Goal: Task Accomplishment & Management: Use online tool/utility

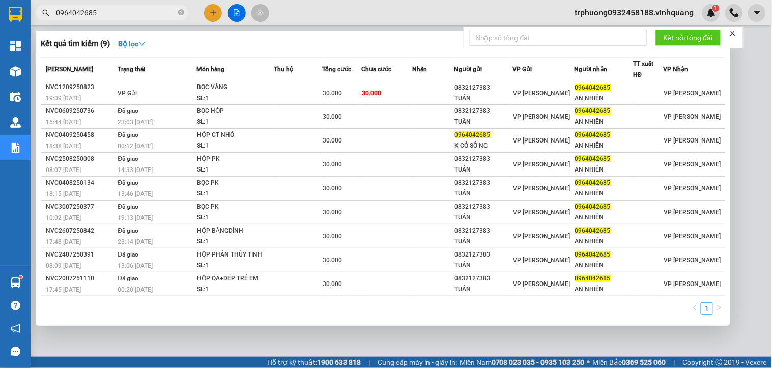
click at [207, 8] on div at bounding box center [386, 184] width 772 height 368
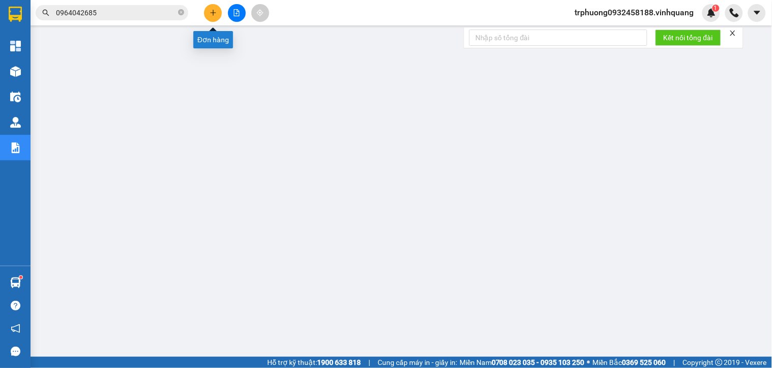
click at [214, 18] on button at bounding box center [213, 13] width 18 height 18
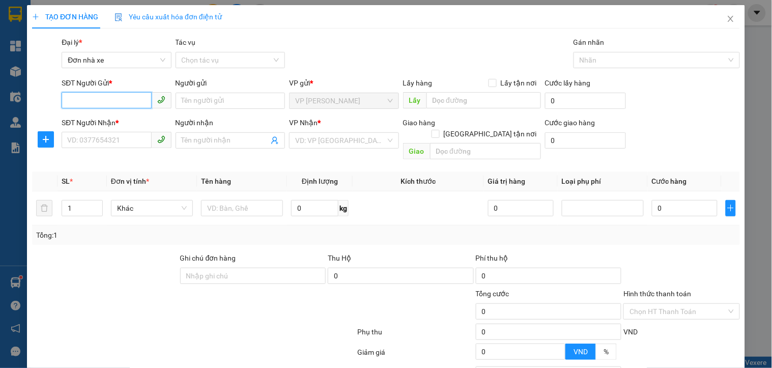
click at [116, 96] on input "SĐT Người Gửi *" at bounding box center [107, 100] width 90 height 16
click at [107, 119] on div "0849006789 - hùng" at bounding box center [115, 121] width 96 height 11
type input "0849006789"
type input "hùng"
type input "0989149146"
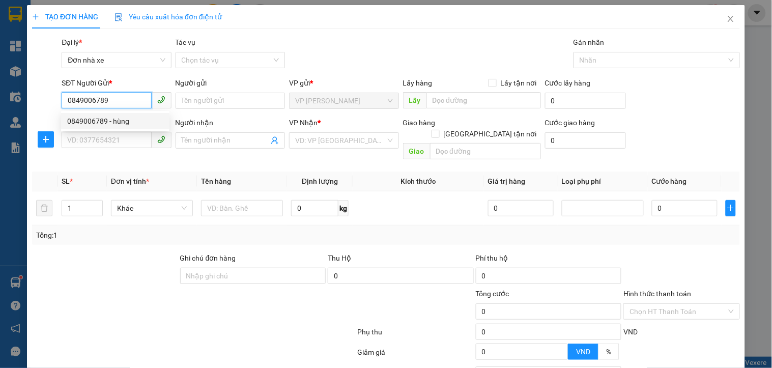
type input "phương"
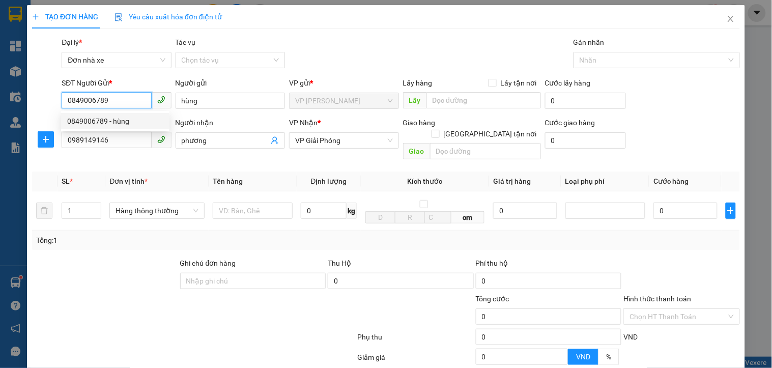
drag, startPoint x: 105, startPoint y: 99, endPoint x: 47, endPoint y: 99, distance: 58.0
click at [47, 99] on div "SĐT Người Gửi * 0849006789 Người gửi hùng VP gửi * VP LÊ HỒNG PHONG Lấy hàng Lấ…" at bounding box center [386, 95] width 710 height 36
click at [83, 119] on div "0844279999 - PHONG VỸ" at bounding box center [115, 121] width 96 height 11
type input "0844279999"
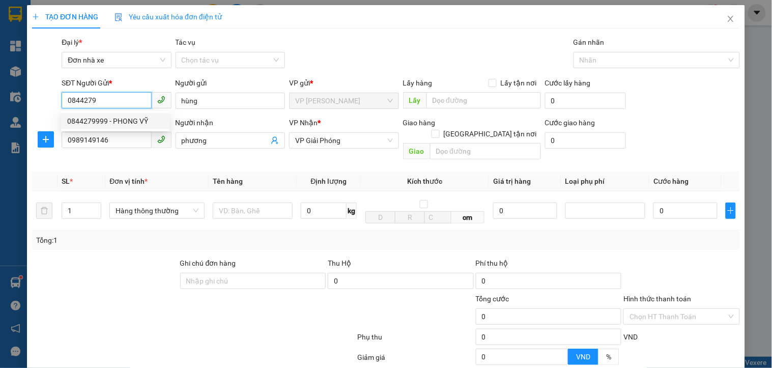
type input "PHONG VỸ"
type input "0844279999"
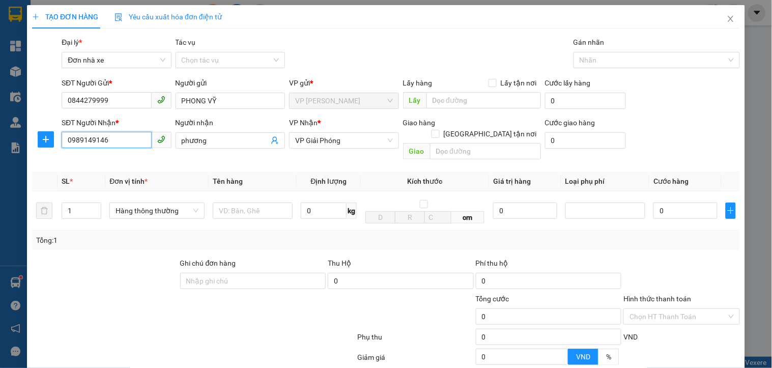
drag, startPoint x: 111, startPoint y: 146, endPoint x: 56, endPoint y: 147, distance: 55.0
click at [56, 147] on div "SĐT Người Nhận * 0989149146 0989149146 Người nhận phương VP Nhận * VP Giải Phón…" at bounding box center [386, 140] width 710 height 47
type input "0941988666"
click at [207, 141] on input "phương" at bounding box center [225, 140] width 87 height 11
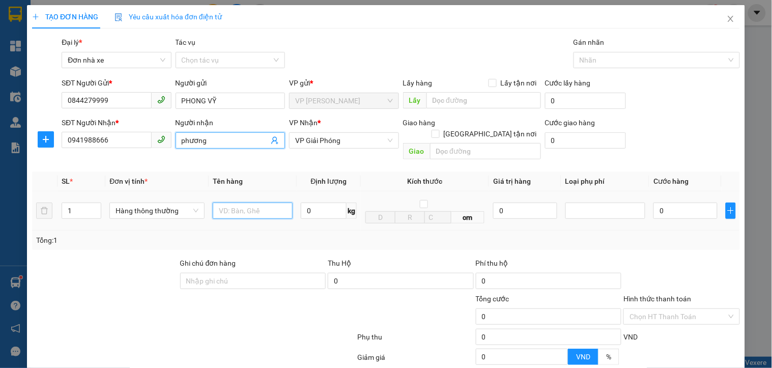
click at [262, 203] on input "text" at bounding box center [253, 211] width 80 height 16
type input "1 GÓI VÀNG"
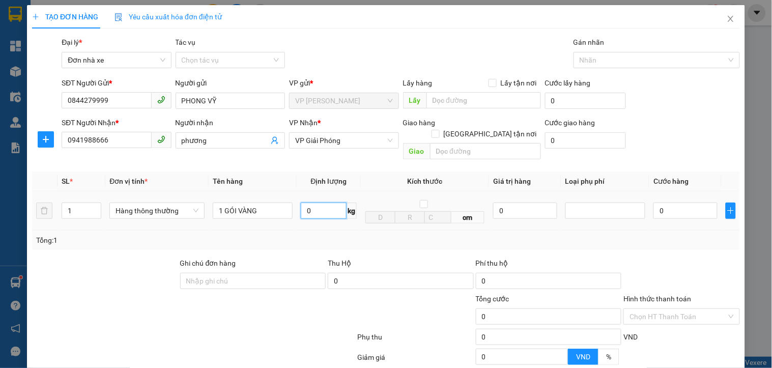
click at [319, 203] on input "0" at bounding box center [324, 211] width 46 height 16
click at [629, 205] on div at bounding box center [605, 211] width 75 height 12
type input "1"
click at [629, 205] on div at bounding box center [605, 211] width 75 height 12
click at [665, 203] on input "0" at bounding box center [685, 211] width 64 height 16
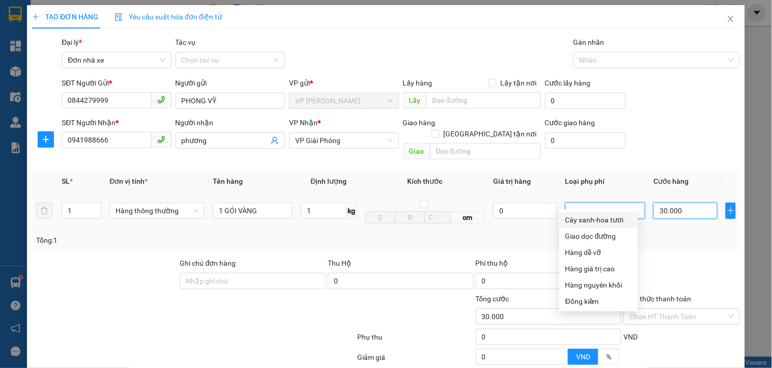
type input "30.000"
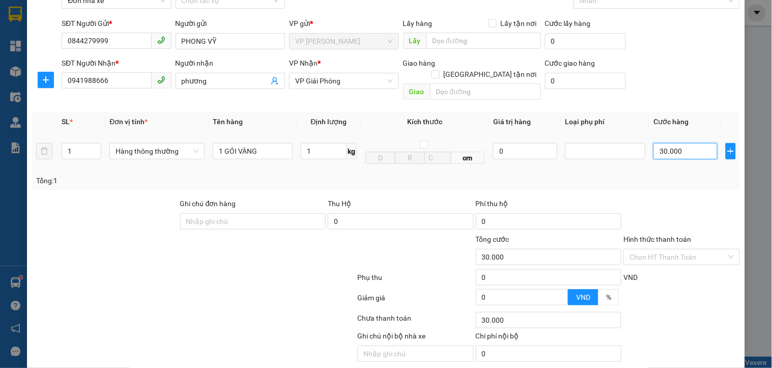
scroll to position [87, 0]
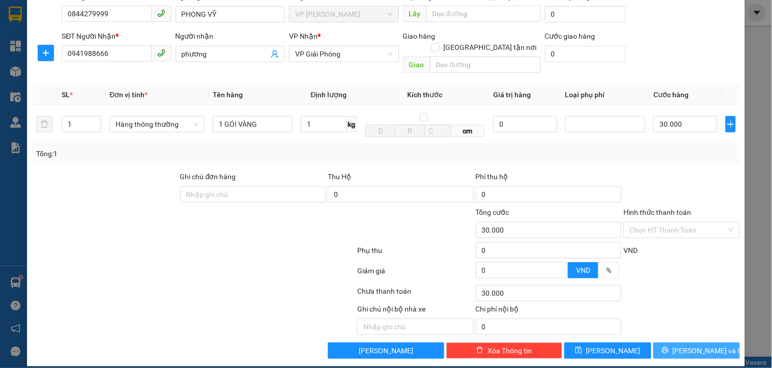
click at [668, 347] on icon "printer" at bounding box center [664, 350] width 7 height 7
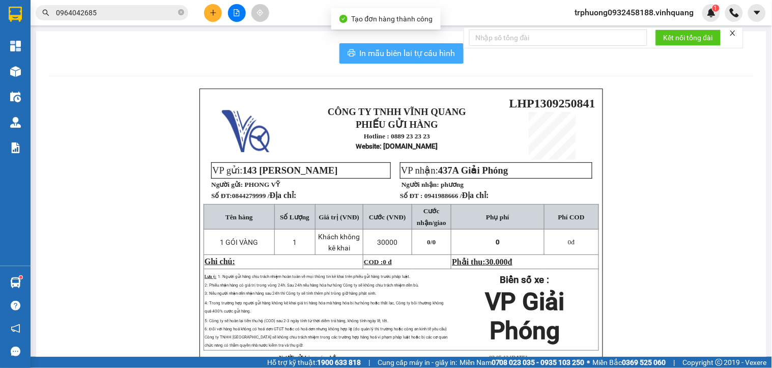
click at [360, 51] on span "In mẫu biên lai tự cấu hình" at bounding box center [408, 53] width 96 height 13
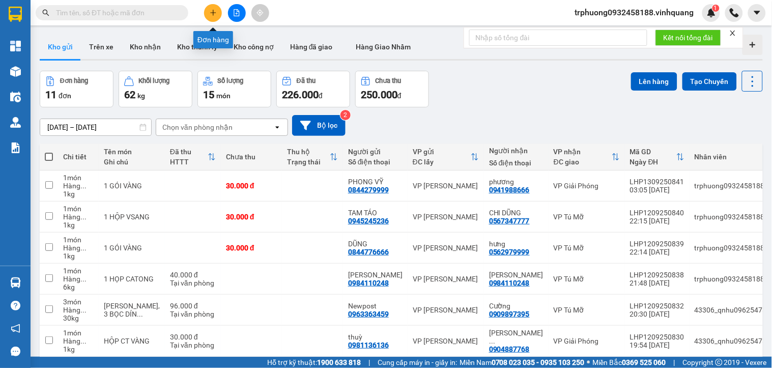
click at [210, 15] on icon "plus" at bounding box center [213, 12] width 7 height 7
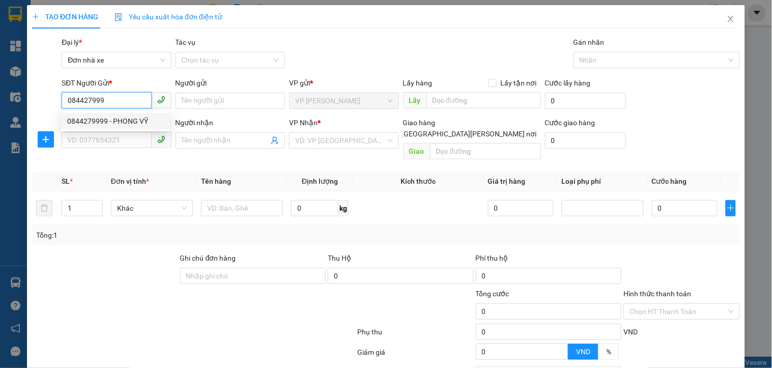
click at [133, 122] on div "0844279999 - PHONG VỸ" at bounding box center [115, 121] width 96 height 11
type input "0844279999"
type input "PHONG VỸ"
type input "0941988666"
type input "phương"
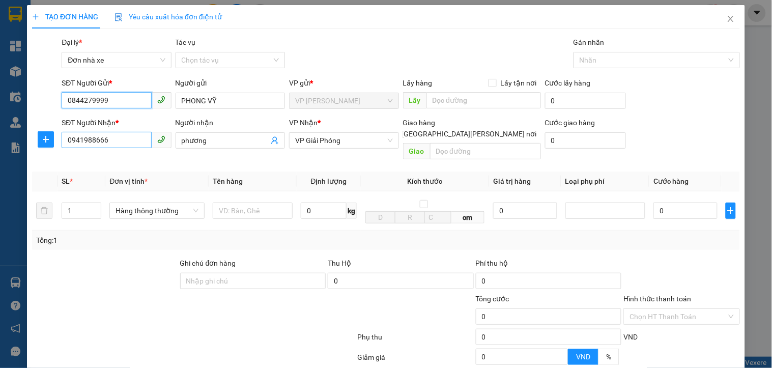
type input "0844279999"
click at [113, 136] on input "0941988666" at bounding box center [107, 140] width 90 height 16
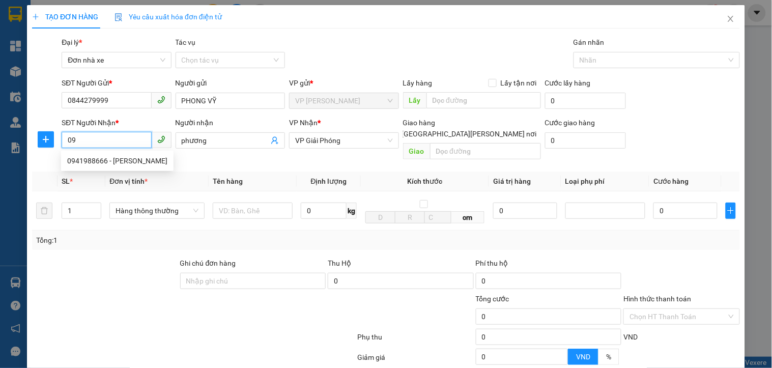
type input "0"
click at [126, 161] on div "0942555566 - cường" at bounding box center [115, 160] width 96 height 11
type input "0942555566"
type input "cường"
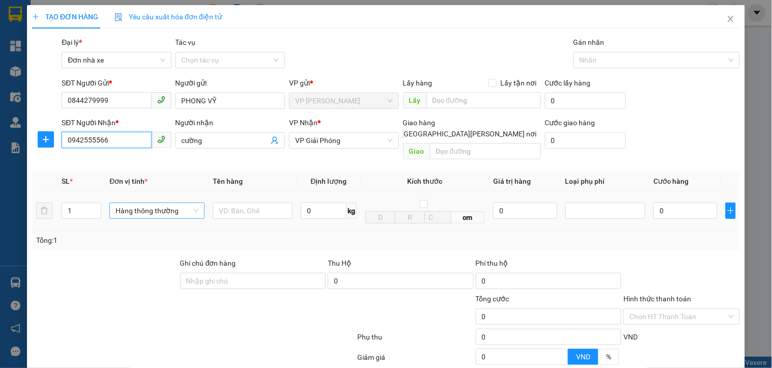
click at [149, 203] on span "Hàng thông thường" at bounding box center [157, 210] width 82 height 15
type input "0942555566"
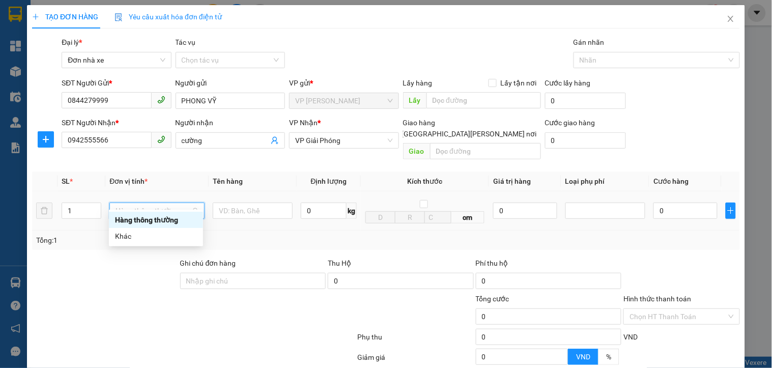
click at [163, 217] on div "Hàng thông thường" at bounding box center [156, 219] width 82 height 11
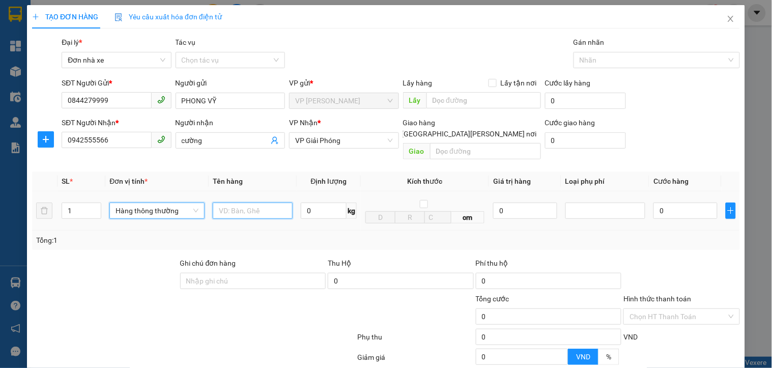
click at [242, 203] on input "text" at bounding box center [253, 211] width 80 height 16
type input "1 GÓI VÀNG"
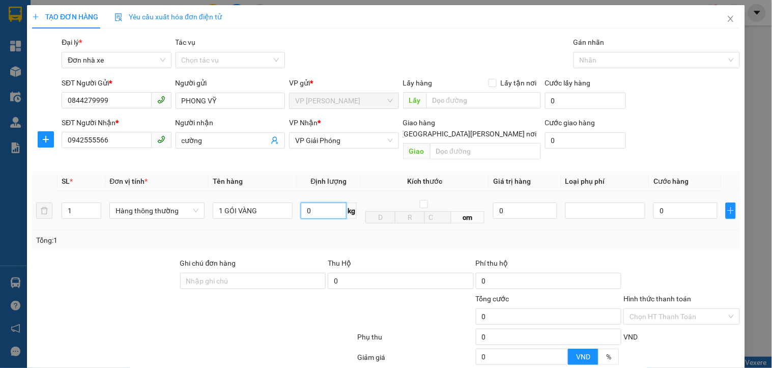
click at [302, 203] on input "0" at bounding box center [324, 211] width 46 height 16
type input "1"
click at [604, 209] on div at bounding box center [605, 210] width 80 height 20
click at [662, 206] on input "0" at bounding box center [685, 211] width 64 height 16
type input "30.000"
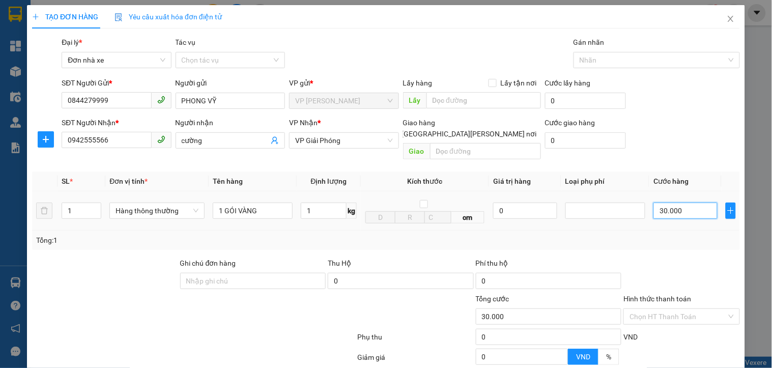
type input "30.000"
click at [611, 205] on div at bounding box center [605, 211] width 75 height 12
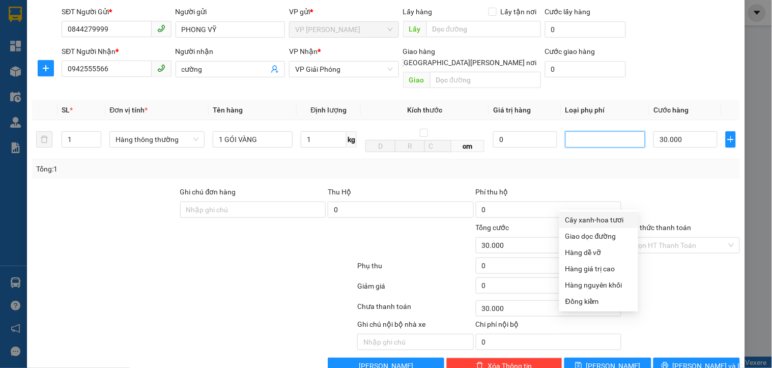
scroll to position [87, 0]
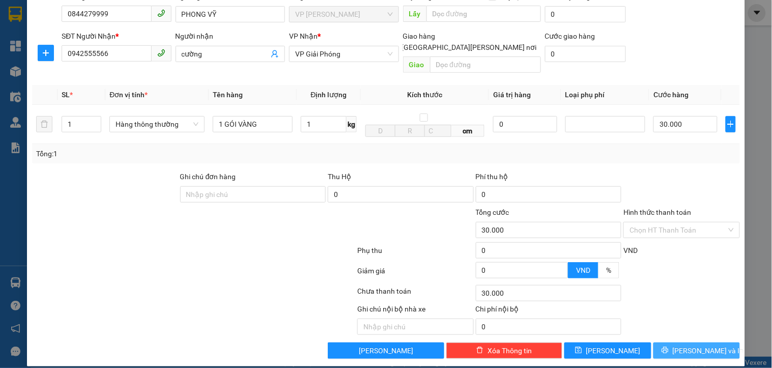
click at [678, 342] on button "Lưu và In" at bounding box center [696, 350] width 87 height 16
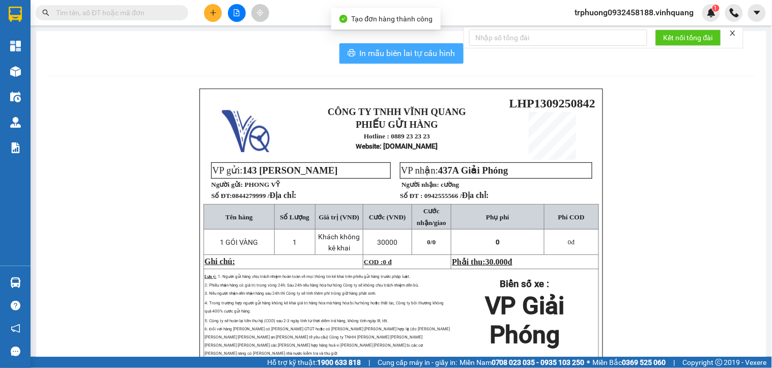
click at [383, 58] on span "In mẫu biên lai tự cấu hình" at bounding box center [408, 53] width 96 height 13
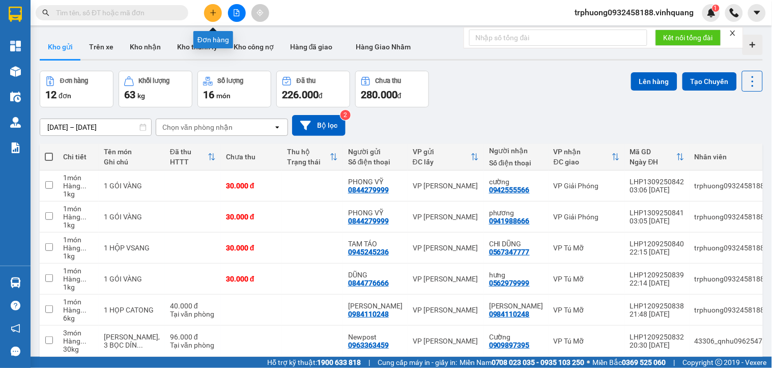
click at [212, 17] on button at bounding box center [213, 13] width 18 height 18
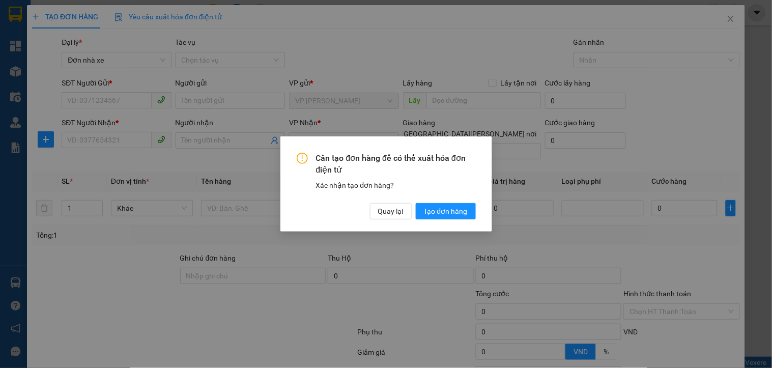
click at [391, 219] on div "Cần tạo đơn hàng để có thể xuất hóa đơn điện tử Xác nhận tạo đơn hàng? Quay lại…" at bounding box center [386, 183] width 212 height 95
click at [383, 216] on span "Quay lại" at bounding box center [390, 211] width 25 height 11
click at [383, 216] on div "Quay lại Tạo đơn hàng" at bounding box center [423, 211] width 106 height 16
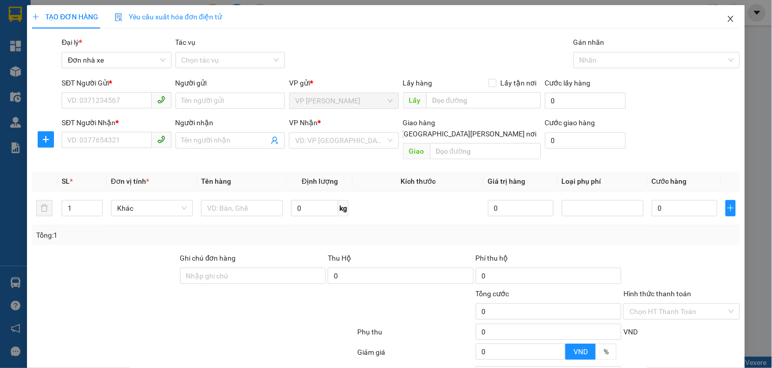
click at [727, 18] on icon "close" at bounding box center [731, 19] width 8 height 8
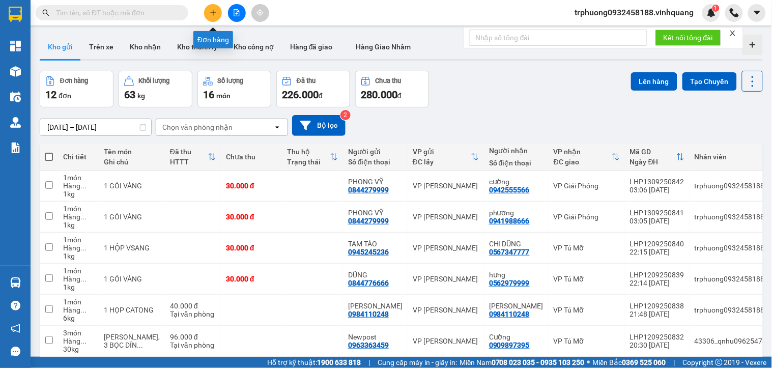
click at [205, 10] on button at bounding box center [213, 13] width 18 height 18
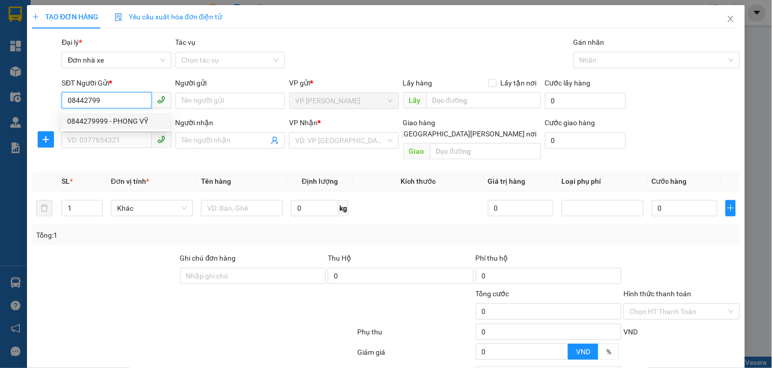
click at [124, 123] on div "0844279999 - PHONG VỸ" at bounding box center [115, 121] width 96 height 11
type input "0844279999"
type input "PHONG VỸ"
type input "0942555566"
type input "cường"
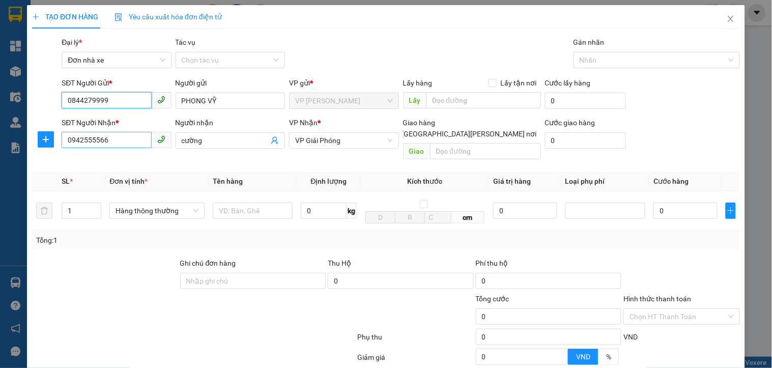
type input "0844279999"
click at [125, 145] on input "0942555566" at bounding box center [107, 140] width 90 height 16
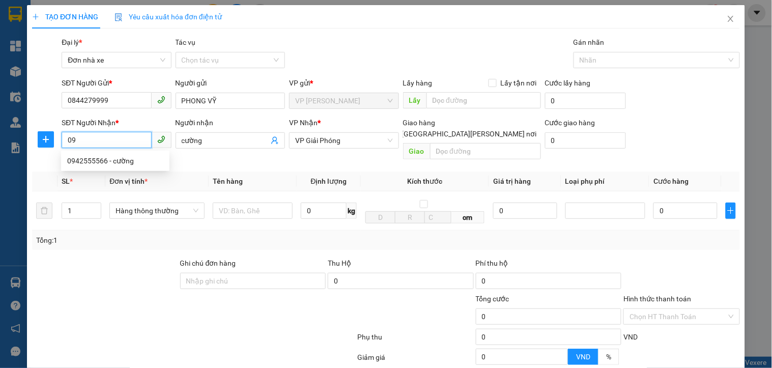
type input "0"
click at [123, 161] on div "0826172345 - vũ" at bounding box center [117, 160] width 100 height 11
type input "0826172345"
type input "vũ"
click at [127, 140] on input "0826172345" at bounding box center [107, 140] width 90 height 16
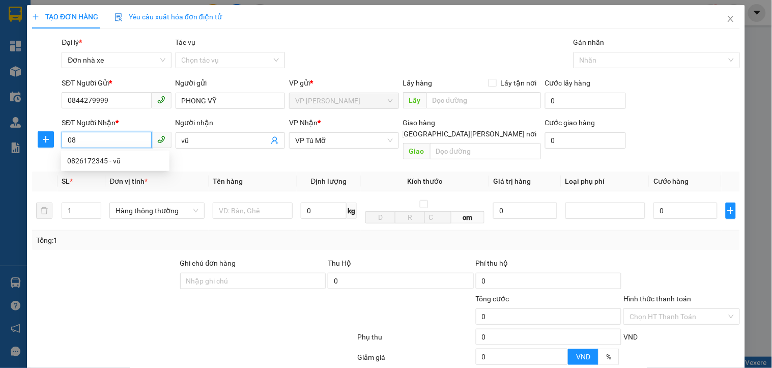
type input "0"
click at [103, 177] on div "0826924444 - tuấn anh" at bounding box center [117, 176] width 100 height 11
type input "0826924444"
type input "tuấn anh"
type input "0826924444"
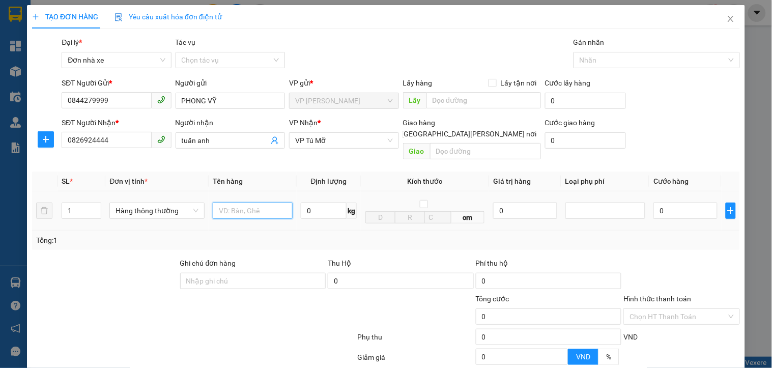
click at [263, 204] on input "text" at bounding box center [253, 211] width 80 height 16
type input "1 HỘP VÀNG"
click at [311, 203] on input "0" at bounding box center [324, 211] width 46 height 16
type input "1"
click at [514, 203] on input "0" at bounding box center [525, 211] width 64 height 16
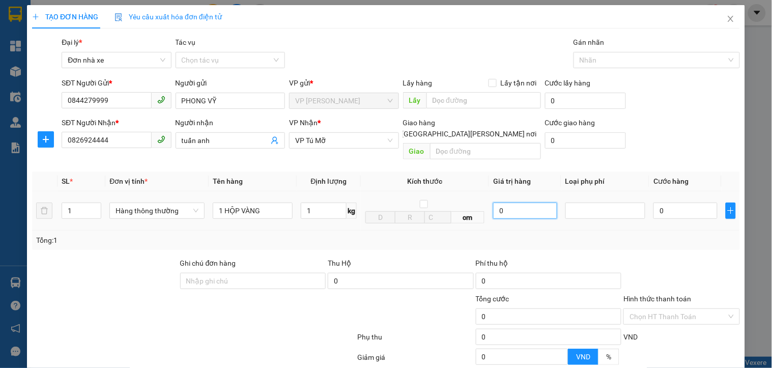
click at [514, 203] on input "0" at bounding box center [525, 211] width 64 height 16
click at [615, 206] on div at bounding box center [605, 211] width 80 height 16
type input "30.000"
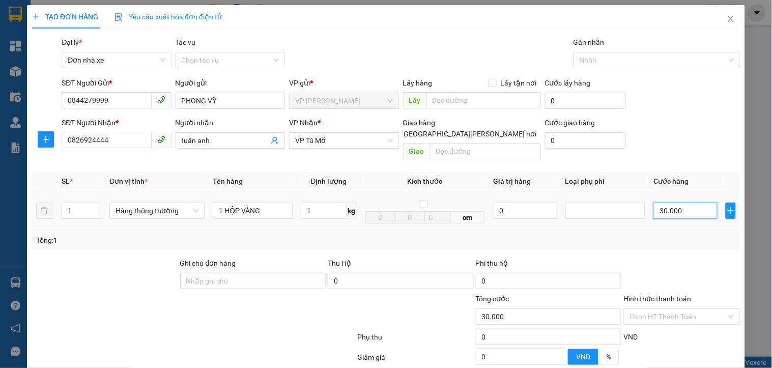
click at [688, 203] on input "30.000" at bounding box center [685, 211] width 64 height 16
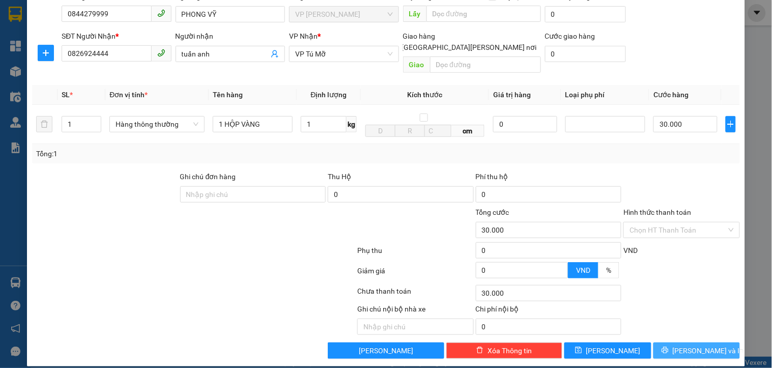
click at [682, 345] on span "Lưu và In" at bounding box center [708, 350] width 71 height 11
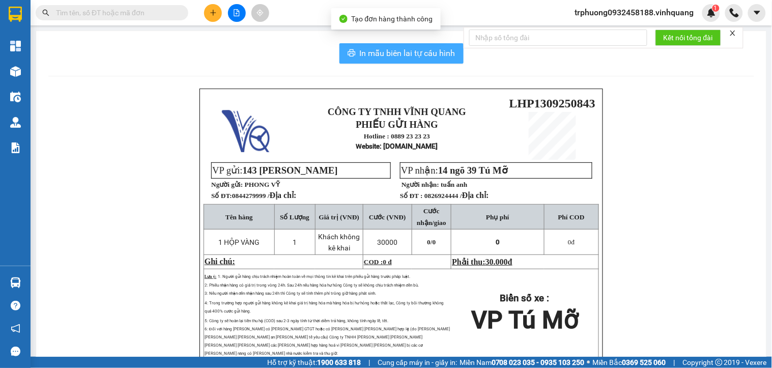
click at [352, 47] on button "In mẫu biên lai tự cấu hình" at bounding box center [401, 53] width 124 height 20
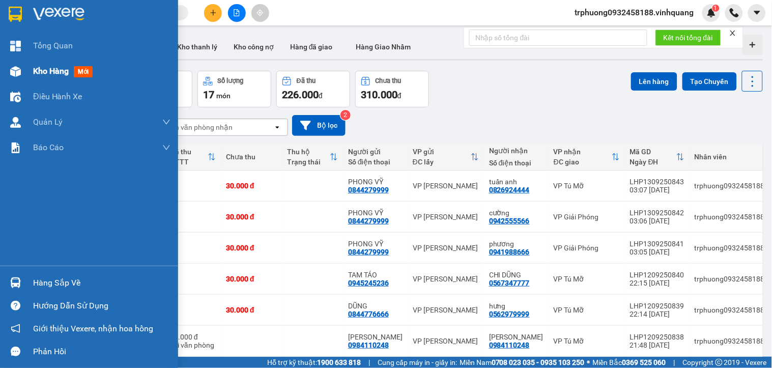
click at [61, 68] on span "Kho hàng" at bounding box center [51, 71] width 36 height 10
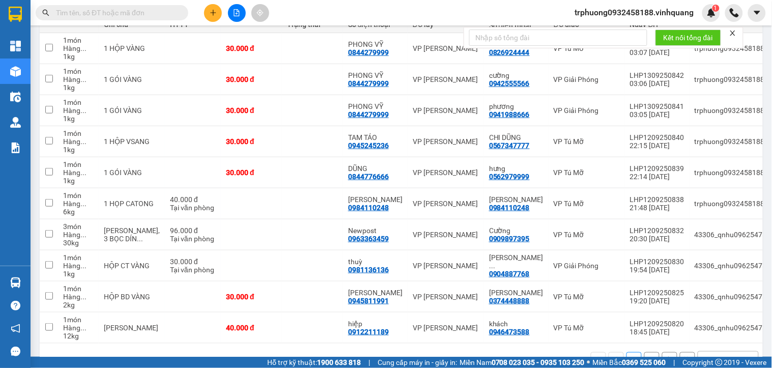
scroll to position [170, 0]
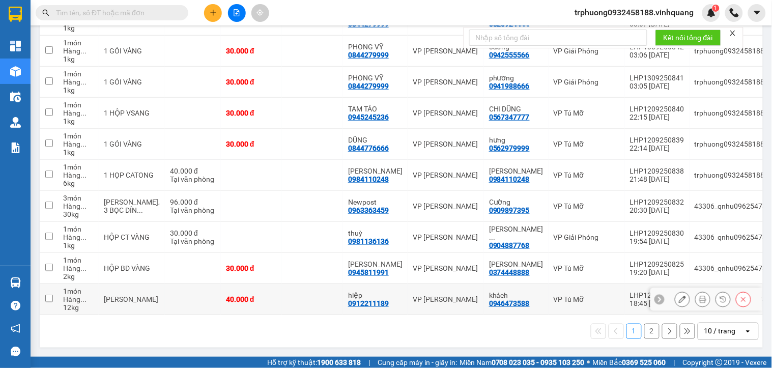
click at [52, 296] on input "checkbox" at bounding box center [49, 299] width 8 height 8
click at [48, 295] on input "checkbox" at bounding box center [49, 299] width 8 height 8
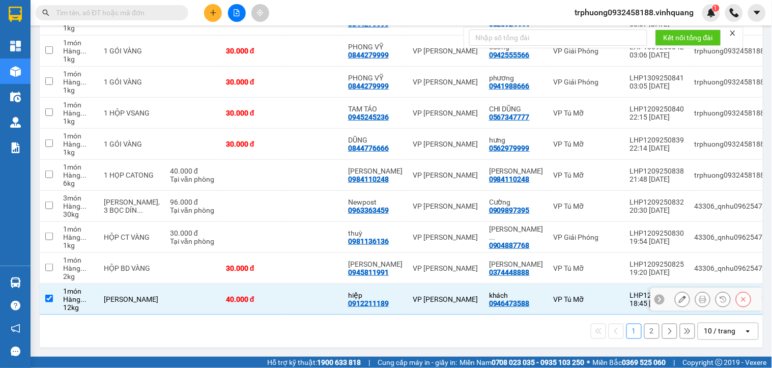
click at [48, 295] on input "checkbox" at bounding box center [49, 299] width 8 height 8
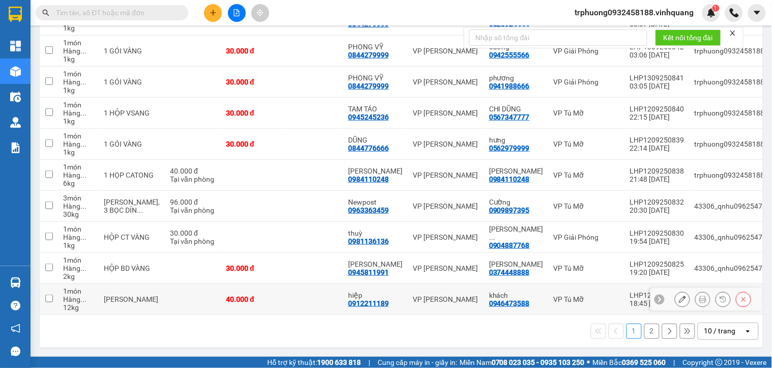
click at [48, 295] on input "checkbox" at bounding box center [49, 299] width 8 height 8
checkbox input "true"
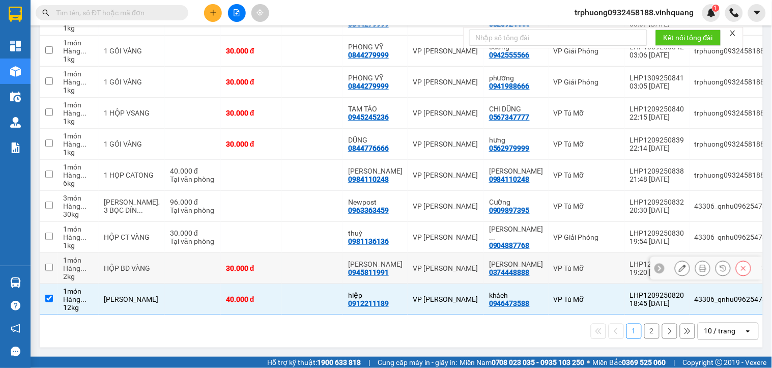
click at [46, 264] on input "checkbox" at bounding box center [49, 268] width 8 height 8
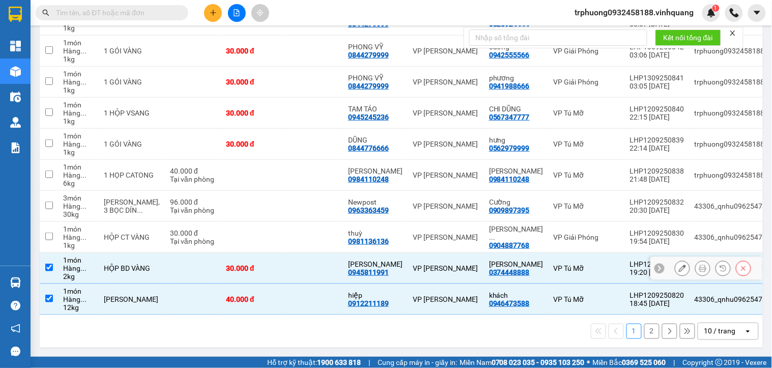
click at [46, 264] on input "checkbox" at bounding box center [49, 268] width 8 height 8
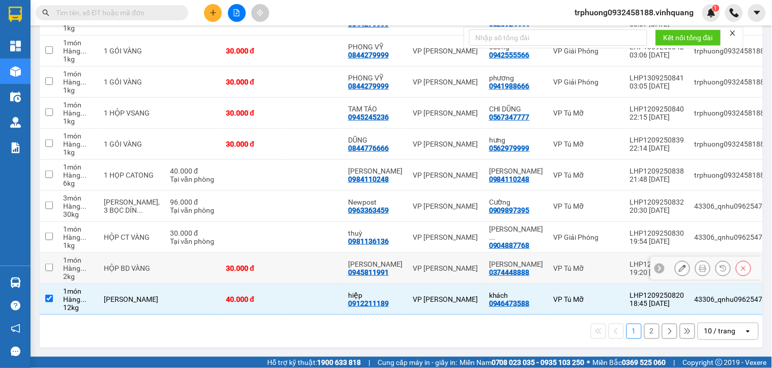
click at [46, 264] on input "checkbox" at bounding box center [49, 268] width 8 height 8
checkbox input "true"
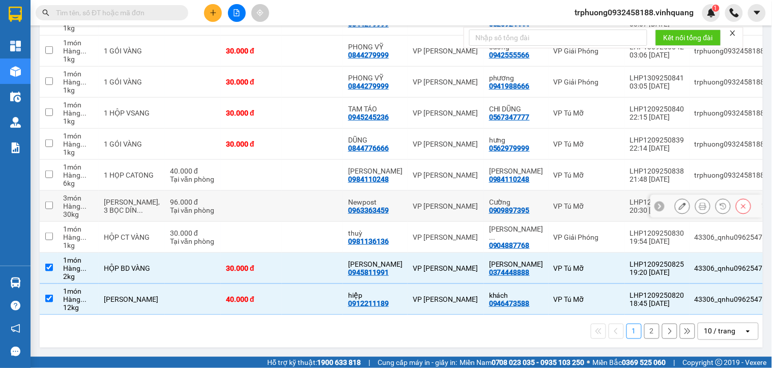
click at [49, 201] on input "checkbox" at bounding box center [49, 205] width 8 height 8
checkbox input "true"
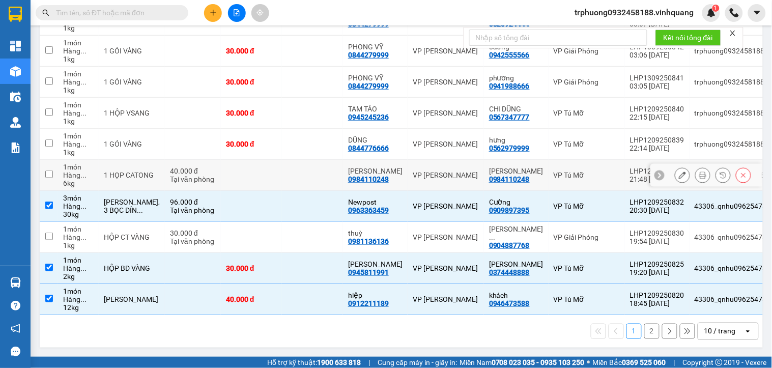
click at [47, 174] on td at bounding box center [49, 175] width 18 height 31
checkbox input "true"
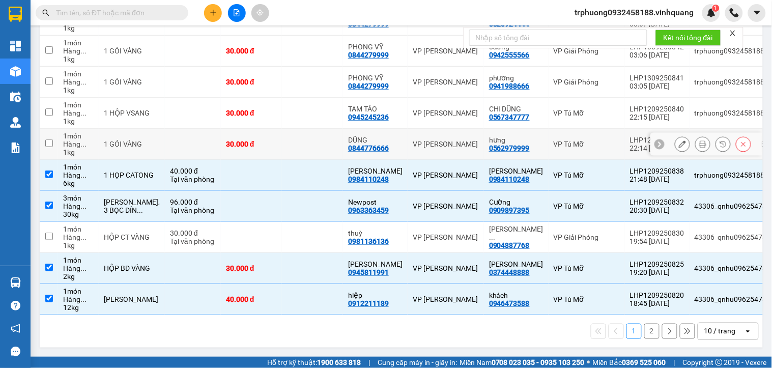
click at [51, 139] on input "checkbox" at bounding box center [49, 143] width 8 height 8
checkbox input "true"
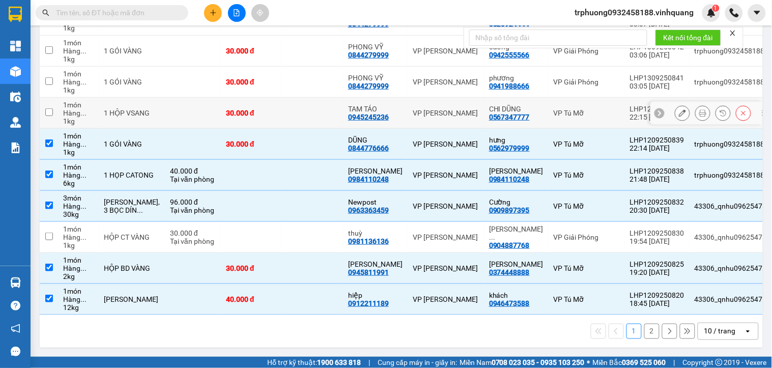
click at [49, 109] on input "checkbox" at bounding box center [49, 112] width 8 height 8
checkbox input "true"
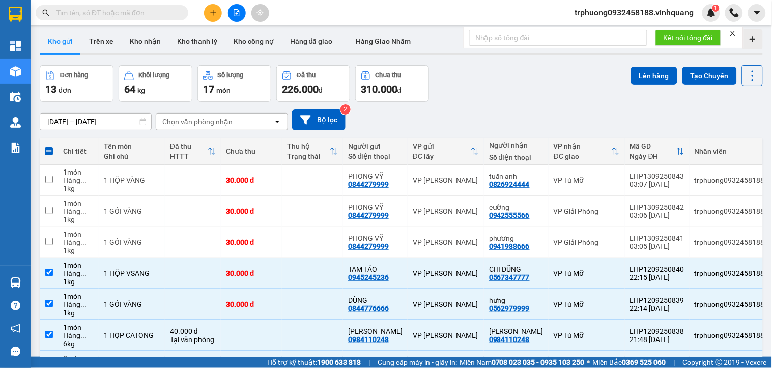
scroll to position [0, 0]
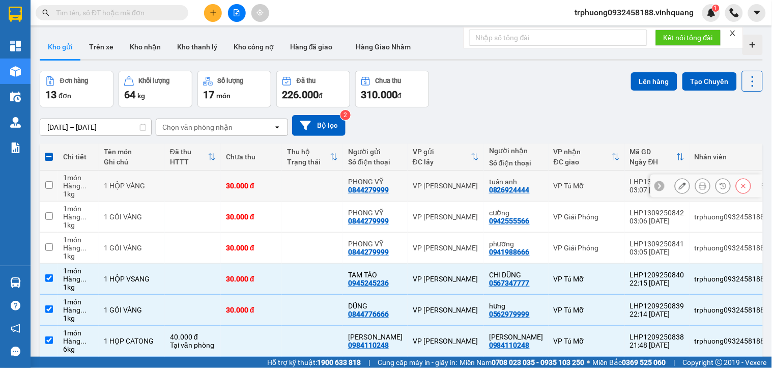
click at [50, 186] on input "checkbox" at bounding box center [49, 185] width 8 height 8
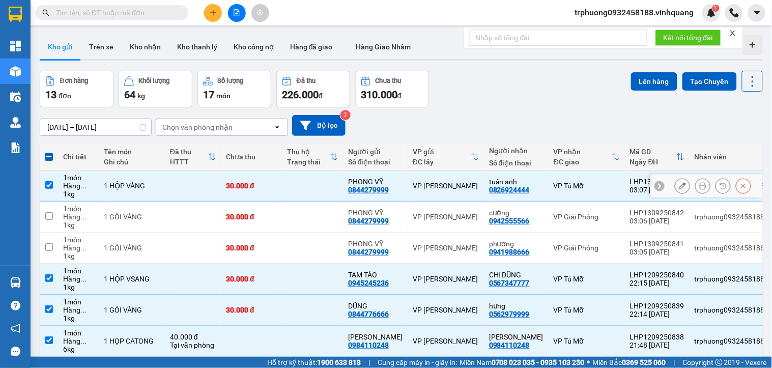
click at [50, 186] on input "checkbox" at bounding box center [49, 185] width 8 height 8
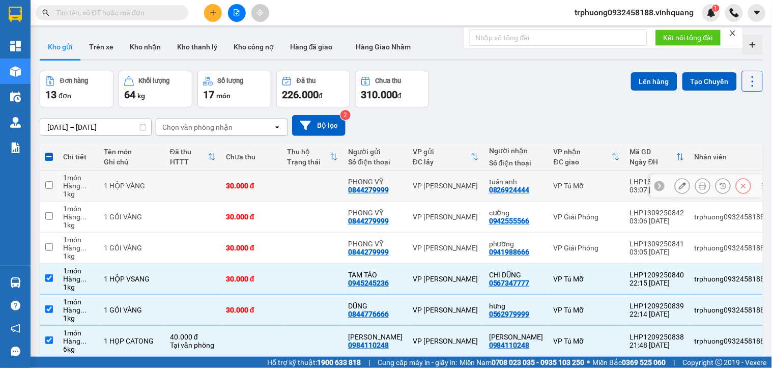
click at [50, 186] on input "checkbox" at bounding box center [49, 185] width 8 height 8
checkbox input "true"
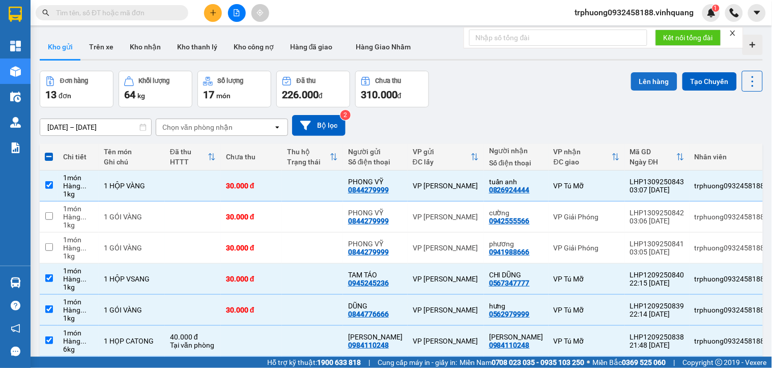
click at [638, 84] on button "Lên hàng" at bounding box center [654, 81] width 46 height 18
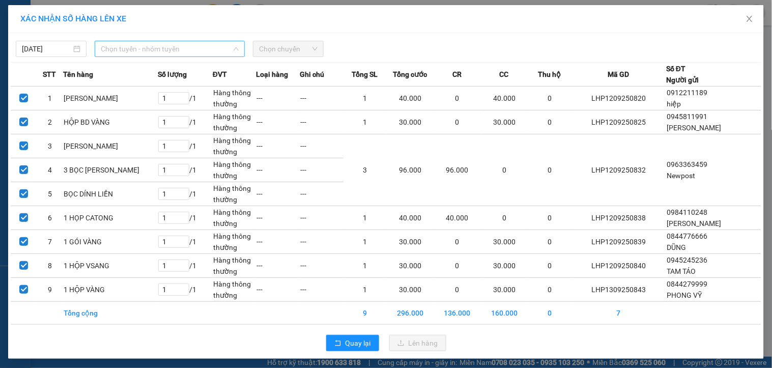
click at [161, 52] on span "Chọn tuyến - nhóm tuyến" at bounding box center [170, 48] width 138 height 15
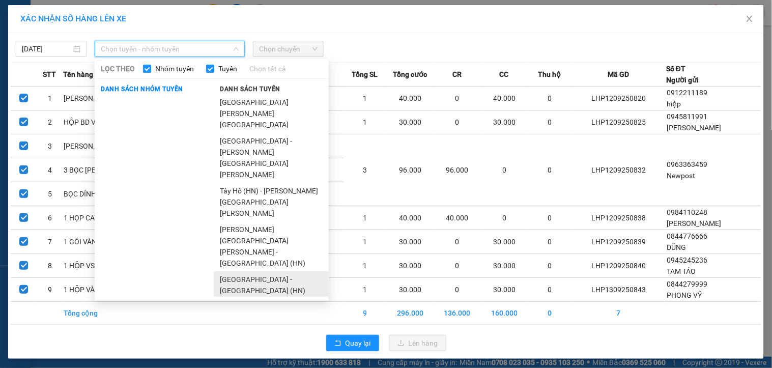
click at [297, 271] on li "[GEOGRAPHIC_DATA] - [GEOGRAPHIC_DATA] (HN)" at bounding box center [271, 284] width 115 height 27
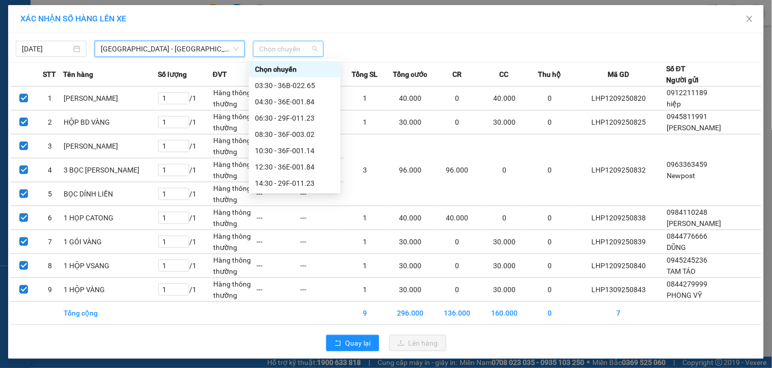
click at [295, 44] on span "Chọn chuyến" at bounding box center [288, 48] width 59 height 15
click at [295, 81] on div "03:30 - 36B-022.65" at bounding box center [294, 85] width 79 height 11
click at [300, 80] on span "Ghi chú" at bounding box center [312, 74] width 24 height 11
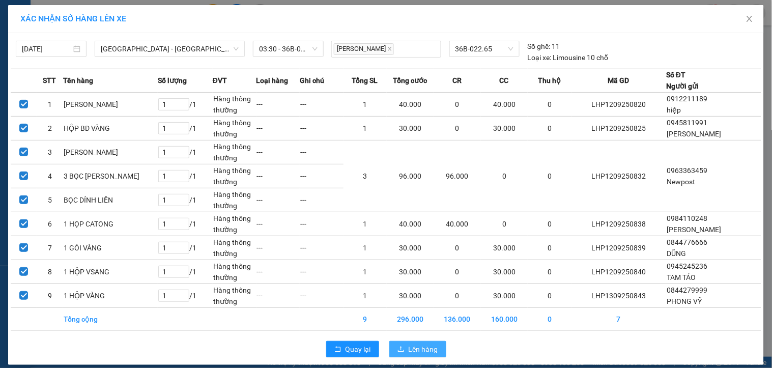
click at [412, 357] on button "Lên hàng" at bounding box center [417, 349] width 57 height 16
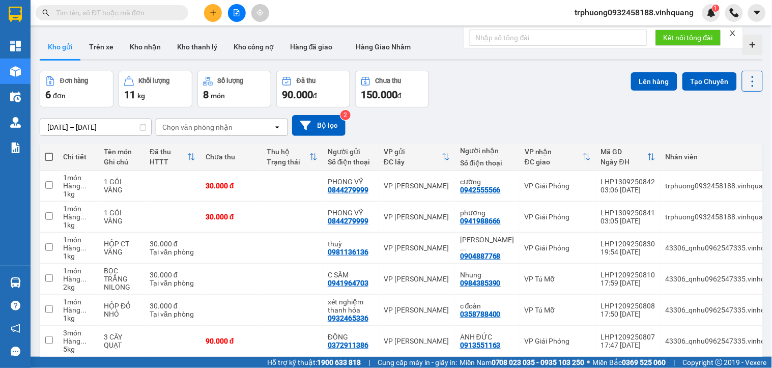
scroll to position [47, 0]
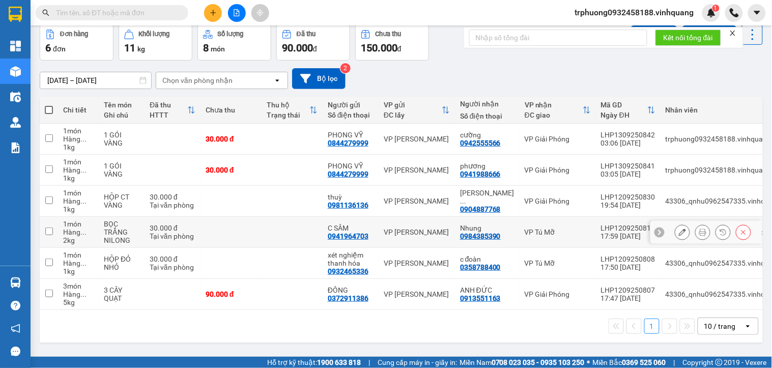
click at [47, 235] on input "checkbox" at bounding box center [49, 231] width 8 height 8
checkbox input "true"
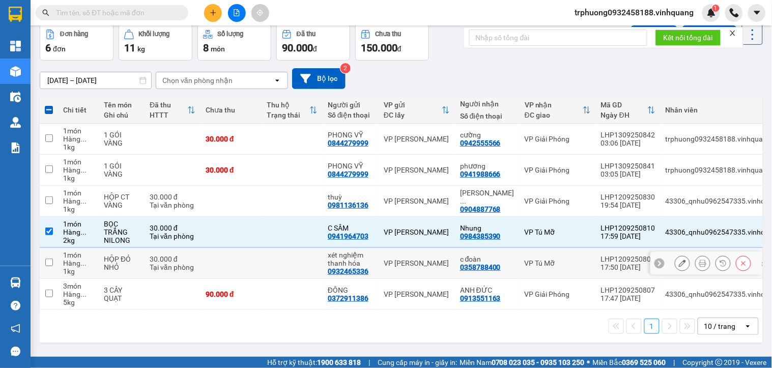
click at [48, 261] on input "checkbox" at bounding box center [49, 262] width 8 height 8
checkbox input "true"
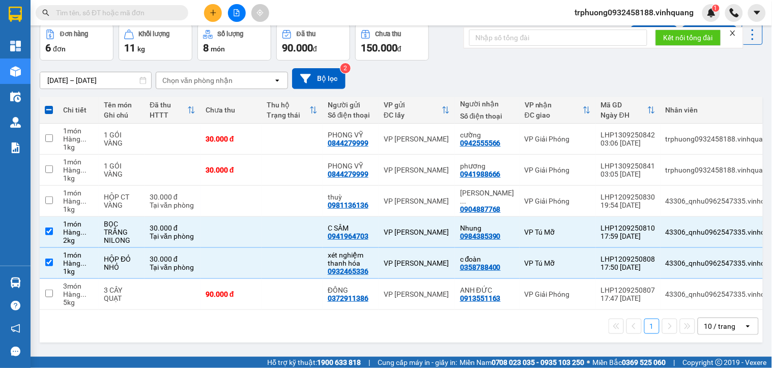
scroll to position [0, 0]
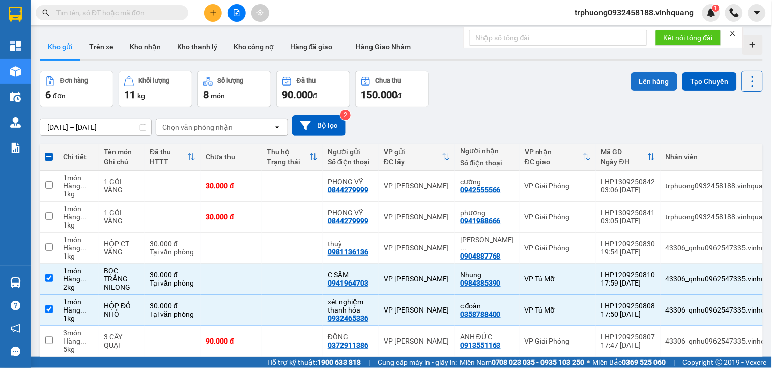
click at [655, 89] on button "Lên hàng" at bounding box center [654, 81] width 46 height 18
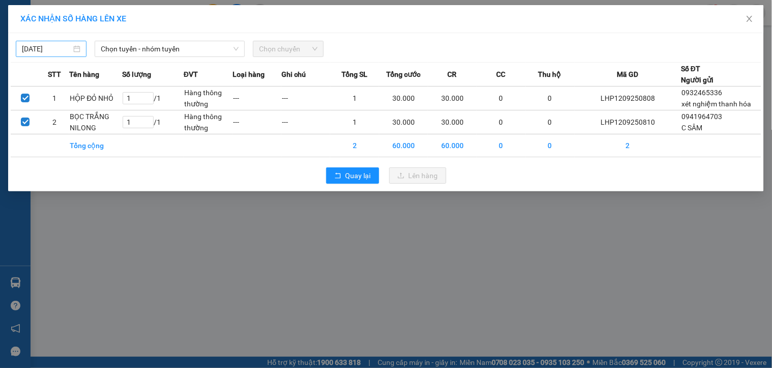
click at [56, 52] on body "Kết quả tìm kiếm ( 0 ) Bộ lọc No Data trphuong0932458188.vinhquang 1 Tổng Quan …" at bounding box center [386, 184] width 772 height 368
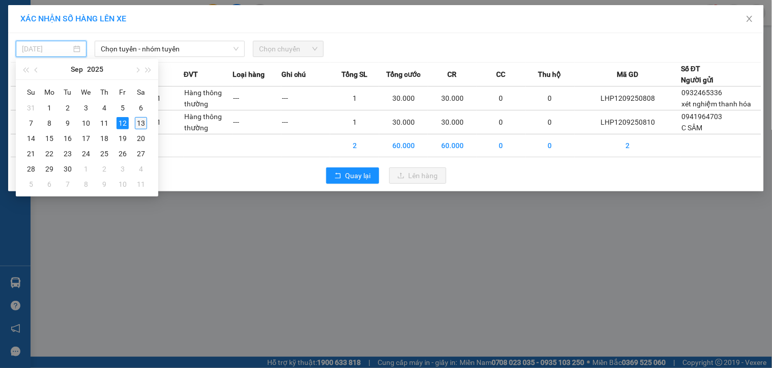
click at [145, 124] on div "13" at bounding box center [141, 123] width 12 height 12
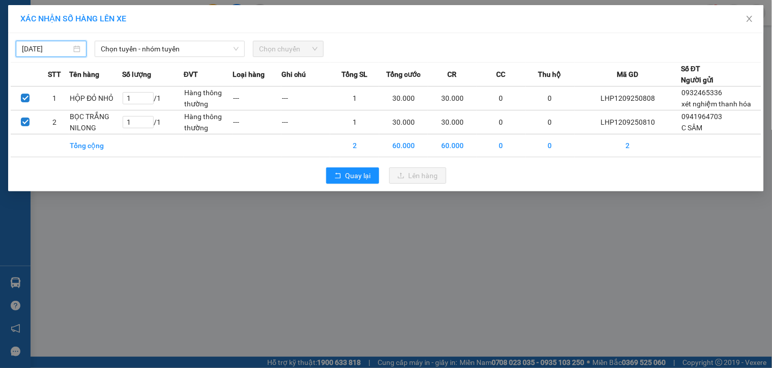
type input "[DATE]"
click at [172, 38] on div "13/09/2025 Chọn tuyến - nhóm tuyến Chọn chuyến" at bounding box center [386, 46] width 751 height 21
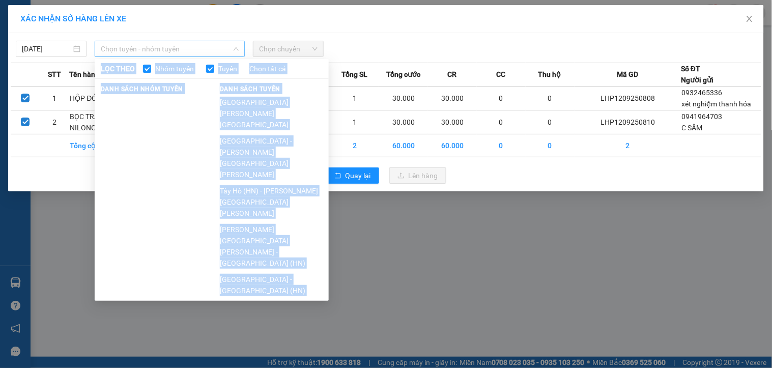
click at [170, 44] on span "Chọn tuyến - nhóm tuyến" at bounding box center [170, 48] width 138 height 15
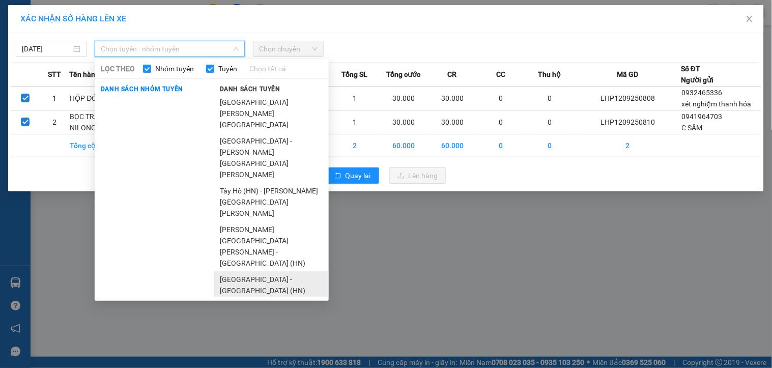
click at [261, 271] on li "[GEOGRAPHIC_DATA] - [GEOGRAPHIC_DATA] (HN)" at bounding box center [271, 284] width 115 height 27
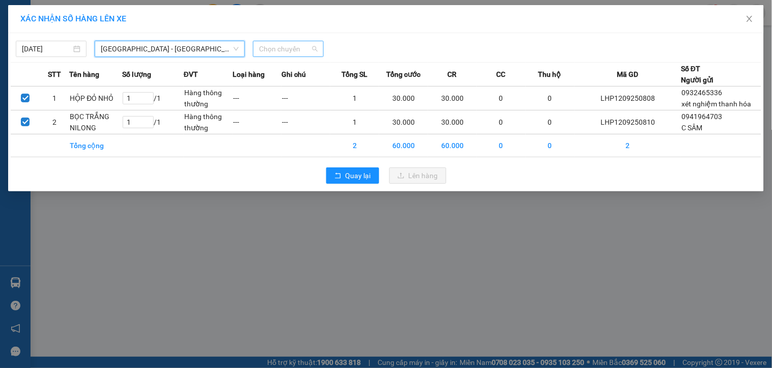
click at [297, 54] on span "Chọn chuyến" at bounding box center [288, 48] width 59 height 15
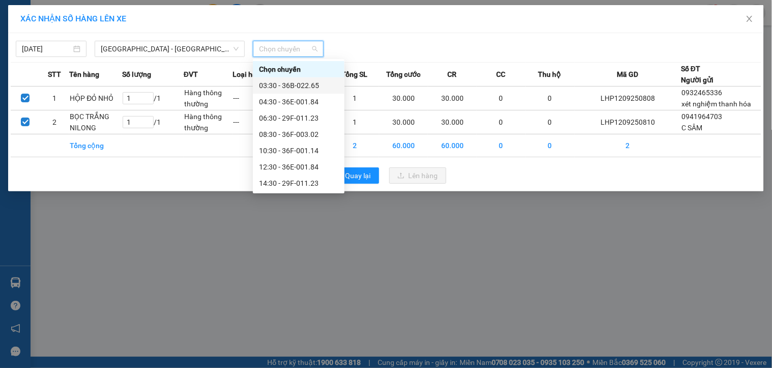
click at [296, 87] on div "03:30 - 36B-022.65" at bounding box center [298, 85] width 79 height 11
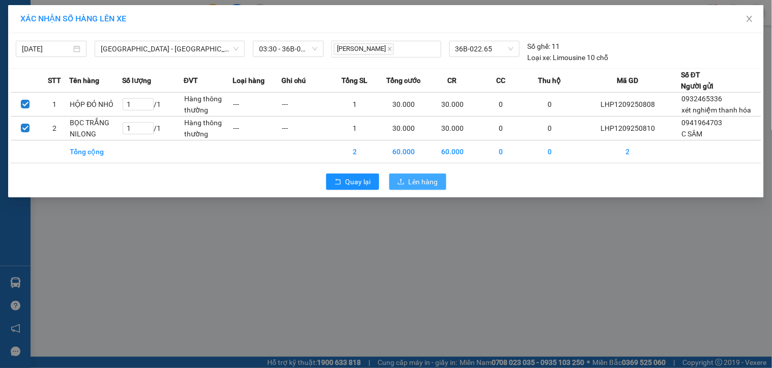
click at [413, 178] on span "Lên hàng" at bounding box center [424, 181] width 30 height 11
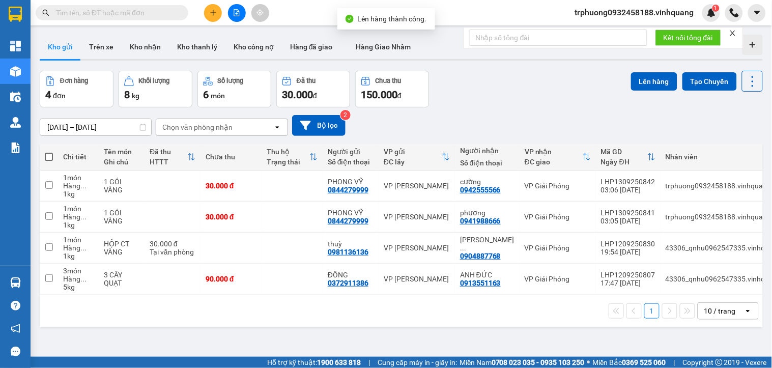
click at [232, 14] on button at bounding box center [237, 13] width 18 height 18
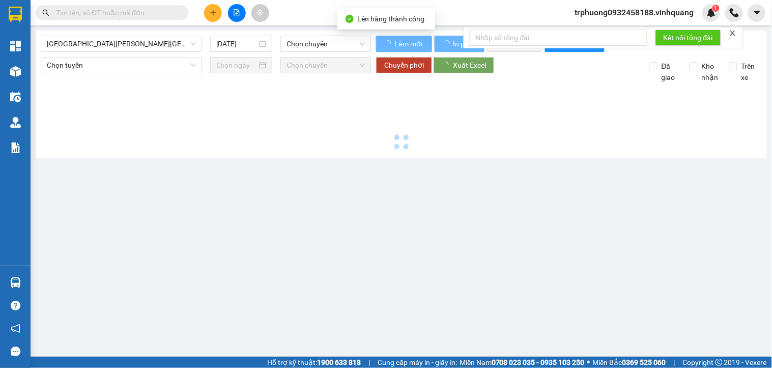
type input "[DATE]"
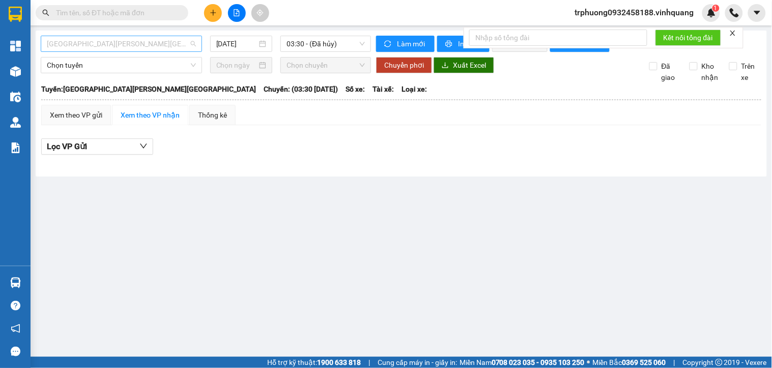
click at [140, 46] on span "[GEOGRAPHIC_DATA] - [GEOGRAPHIC_DATA]" at bounding box center [121, 43] width 149 height 15
click at [134, 48] on span "[GEOGRAPHIC_DATA] - [GEOGRAPHIC_DATA]" at bounding box center [121, 43] width 149 height 15
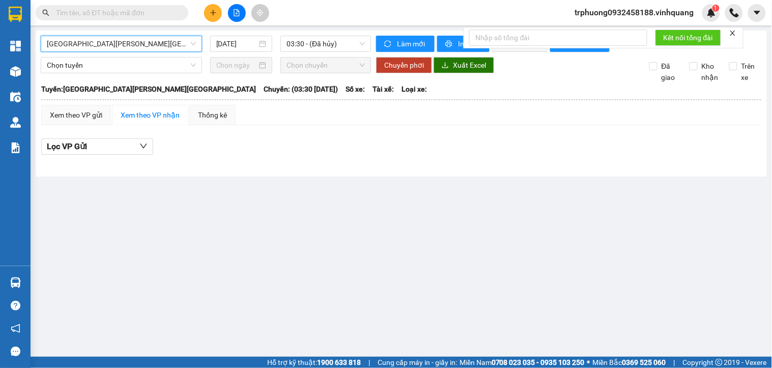
click at [134, 48] on span "[GEOGRAPHIC_DATA] - [GEOGRAPHIC_DATA]" at bounding box center [121, 43] width 149 height 15
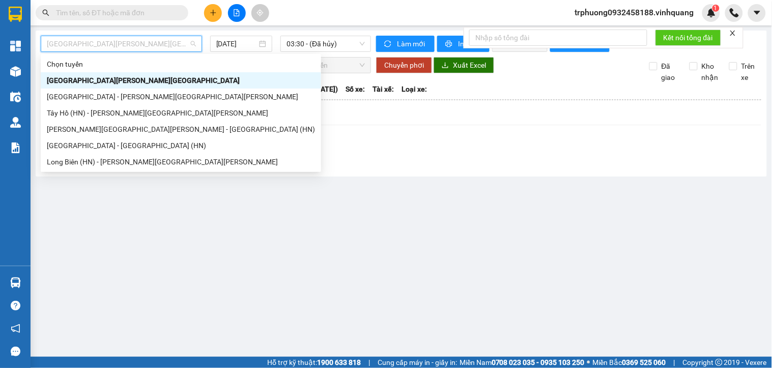
click at [134, 48] on span "[GEOGRAPHIC_DATA] - [GEOGRAPHIC_DATA]" at bounding box center [121, 43] width 149 height 15
click at [122, 142] on div "[GEOGRAPHIC_DATA] - [GEOGRAPHIC_DATA] (HN)" at bounding box center [181, 145] width 268 height 11
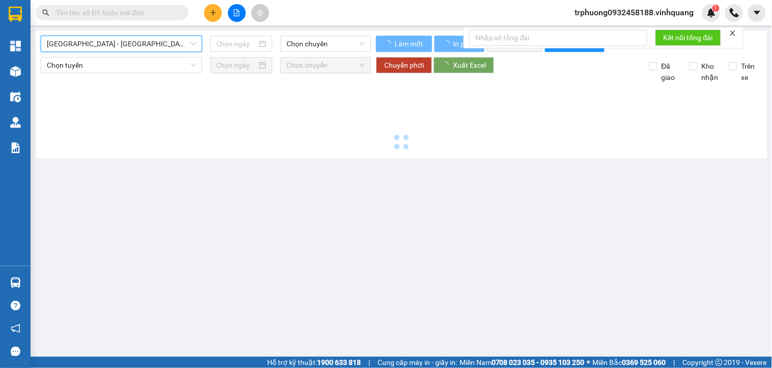
type input "[DATE]"
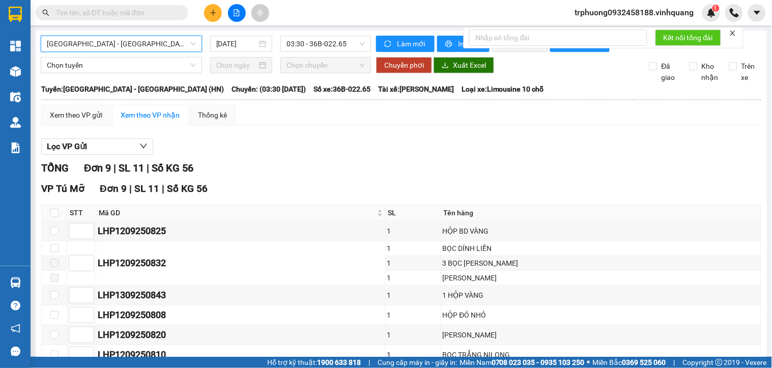
scroll to position [130, 0]
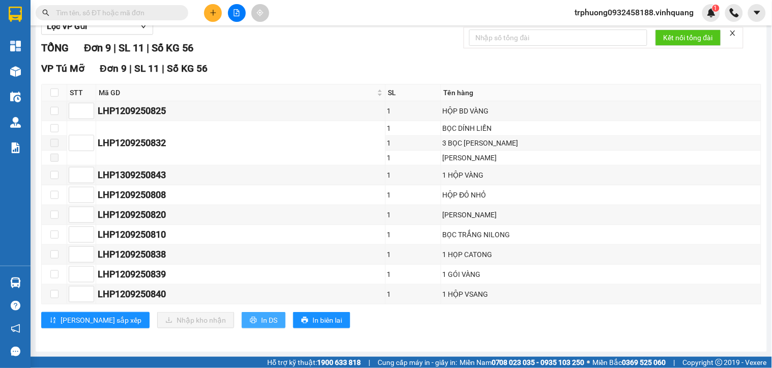
click at [261, 324] on span "In DS" at bounding box center [269, 319] width 16 height 11
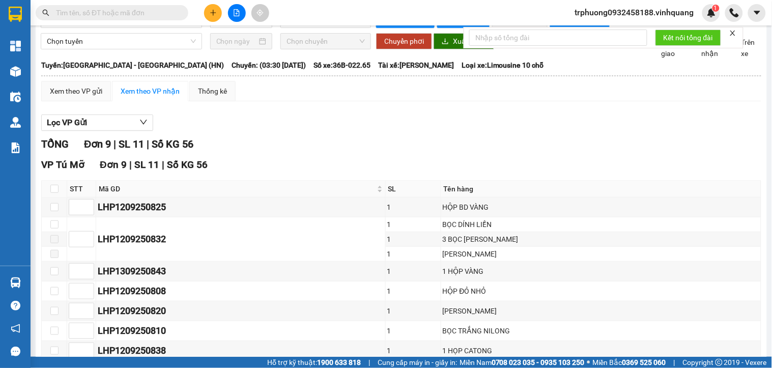
scroll to position [0, 0]
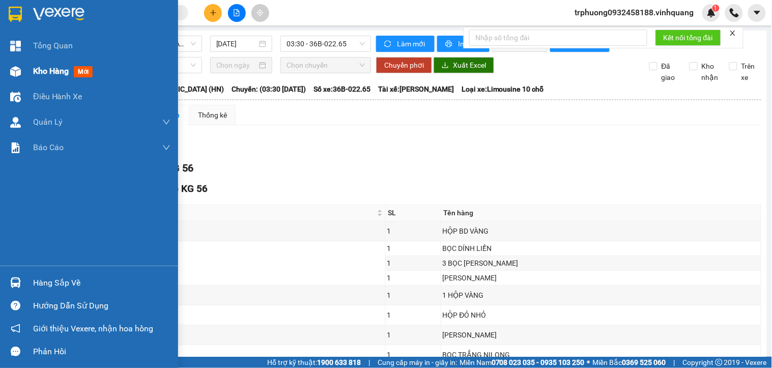
click at [27, 70] on div "Kho hàng mới" at bounding box center [89, 71] width 178 height 25
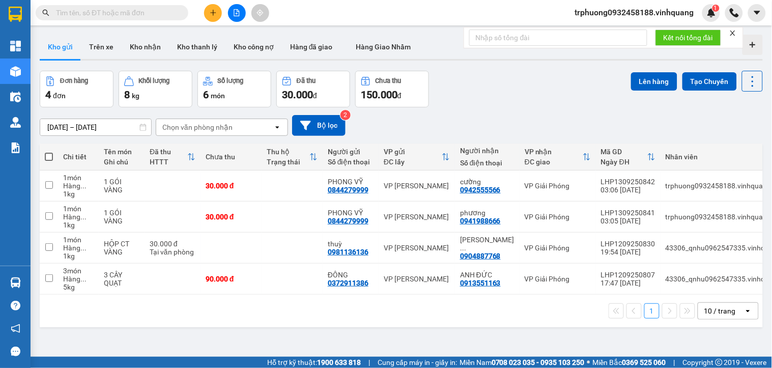
click at [51, 155] on span at bounding box center [49, 157] width 8 height 8
click at [49, 152] on input "checkbox" at bounding box center [49, 152] width 0 height 0
checkbox input "true"
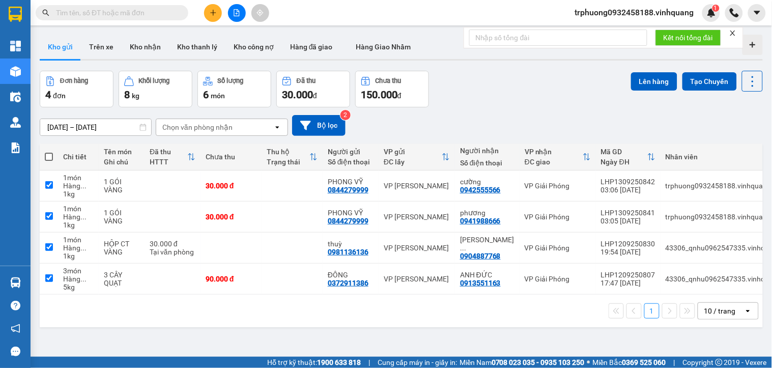
checkbox input "true"
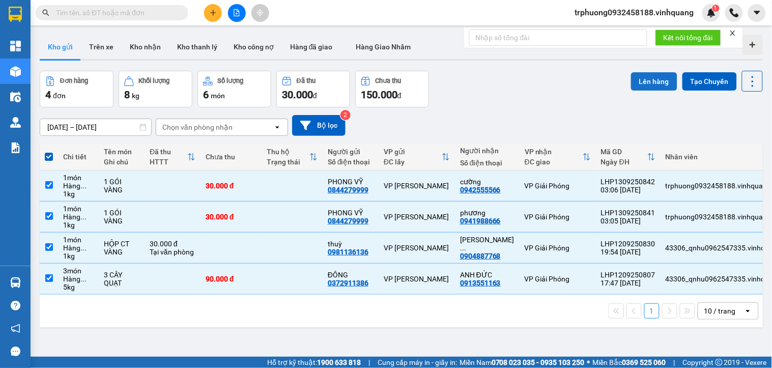
click at [652, 84] on button "Lên hàng" at bounding box center [654, 81] width 46 height 18
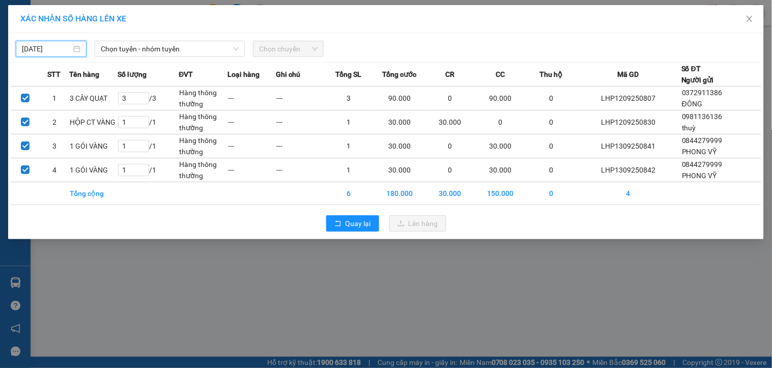
click at [54, 47] on input "12/09/2025" at bounding box center [46, 48] width 49 height 11
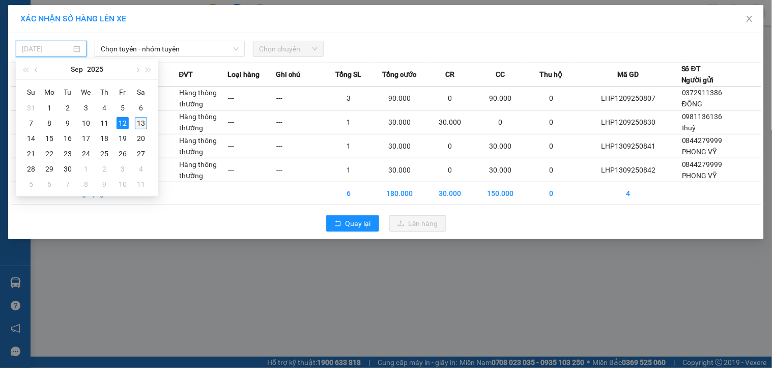
click at [136, 119] on div "13" at bounding box center [141, 123] width 12 height 12
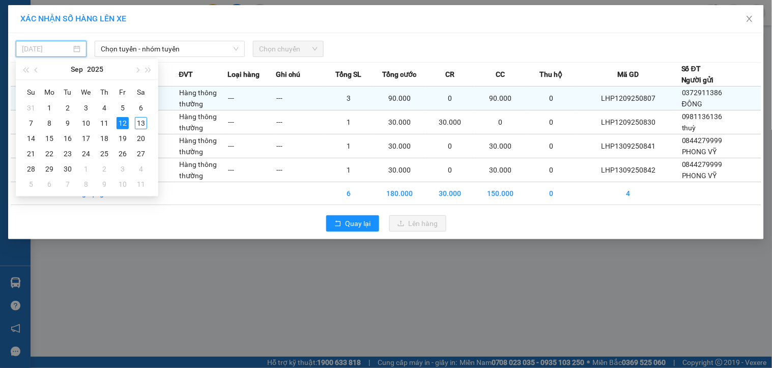
drag, startPoint x: 136, startPoint y: 119, endPoint x: 142, endPoint y: 103, distance: 16.6
click at [136, 119] on input "1" at bounding box center [134, 122] width 30 height 11
type input "[DATE]"
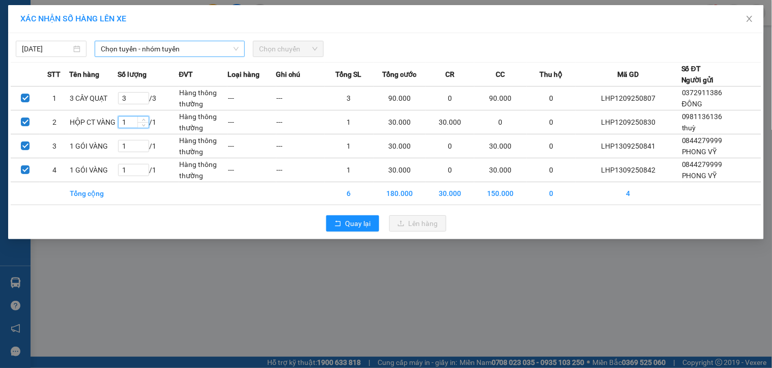
click at [150, 49] on span "Chọn tuyến - nhóm tuyến" at bounding box center [170, 48] width 138 height 15
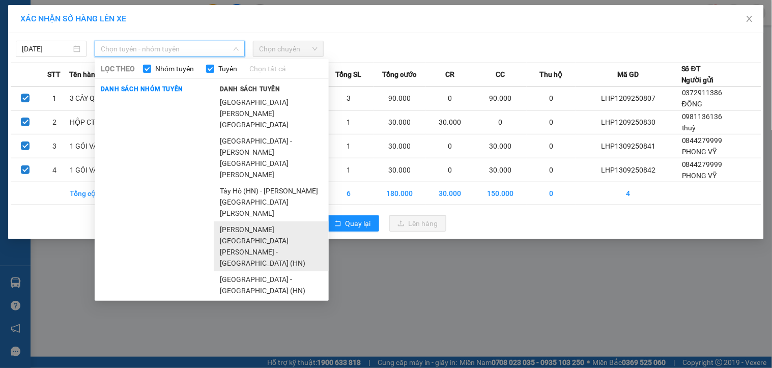
click at [266, 221] on li "[GEOGRAPHIC_DATA] - [GEOGRAPHIC_DATA] (HN)" at bounding box center [271, 246] width 115 height 50
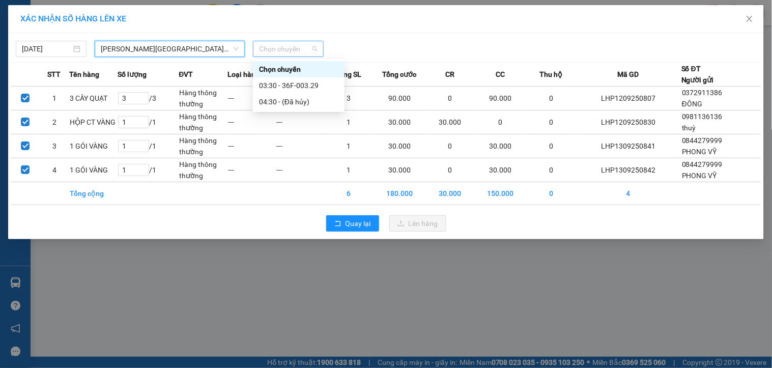
click at [286, 54] on span "Chọn chuyến" at bounding box center [288, 48] width 59 height 15
click at [297, 87] on div "03:30 - 36F-003.29" at bounding box center [298, 85] width 79 height 11
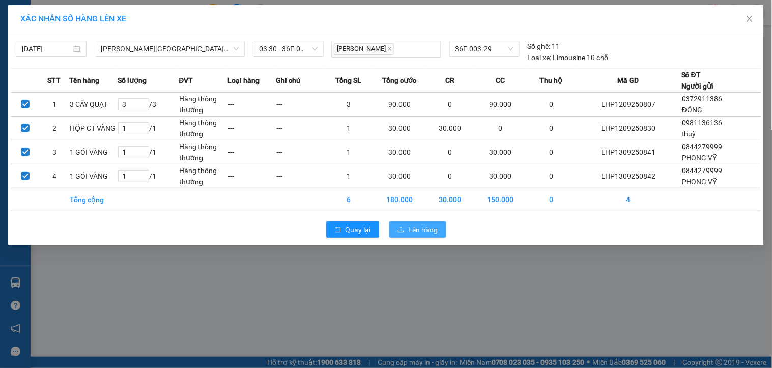
click at [408, 222] on button "Lên hàng" at bounding box center [417, 229] width 57 height 16
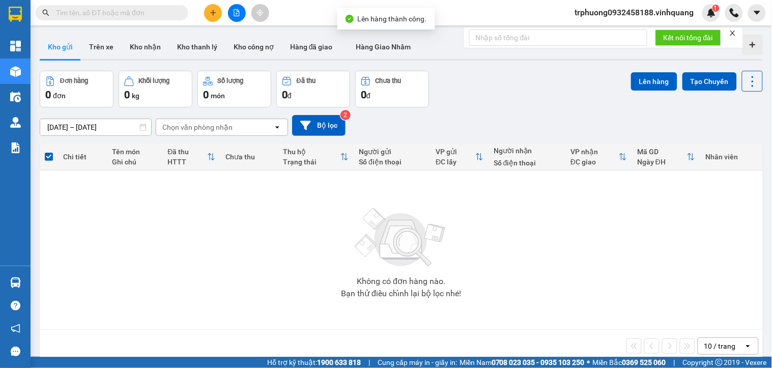
click at [587, 8] on span "trphuong0932458188.vinhquang" at bounding box center [634, 12] width 135 height 13
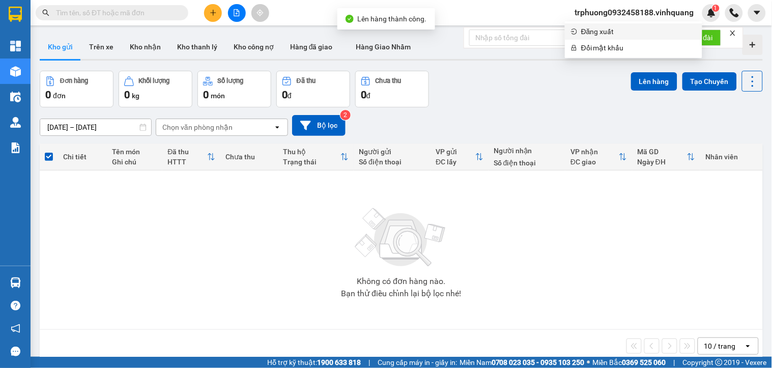
click at [591, 33] on span "Đăng xuất" at bounding box center [638, 31] width 115 height 11
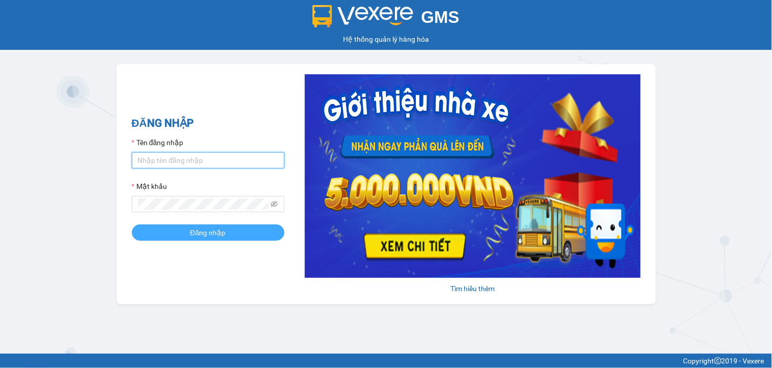
type input "trphuong0932458188.vinhquang"
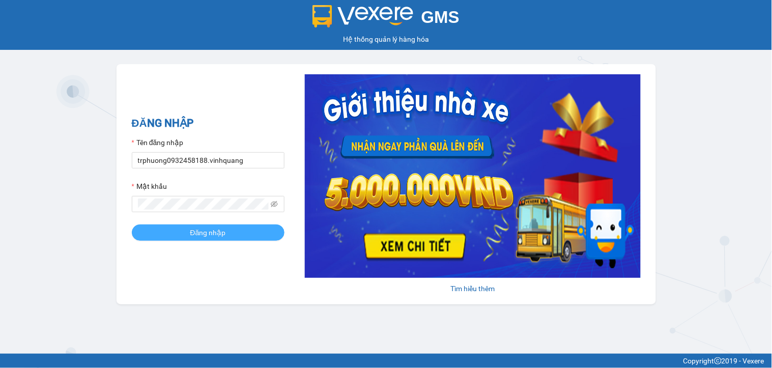
click at [208, 232] on span "Đăng nhập" at bounding box center [208, 232] width 36 height 11
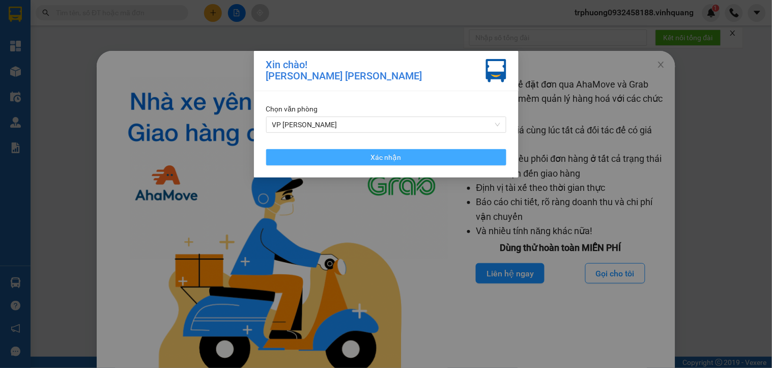
click at [400, 160] on button "Xác nhận" at bounding box center [386, 157] width 240 height 16
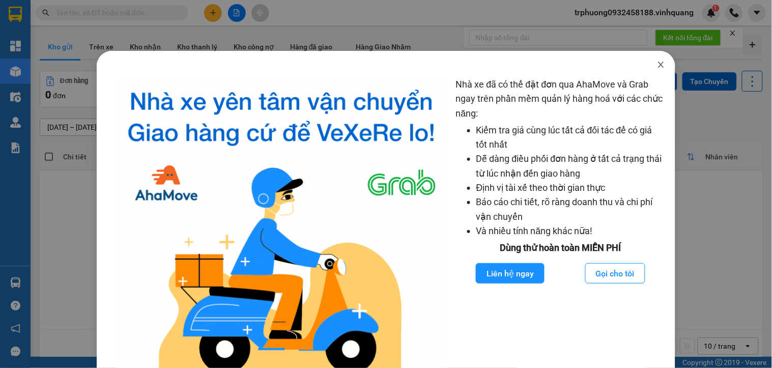
click at [657, 68] on icon "close" at bounding box center [661, 65] width 8 height 8
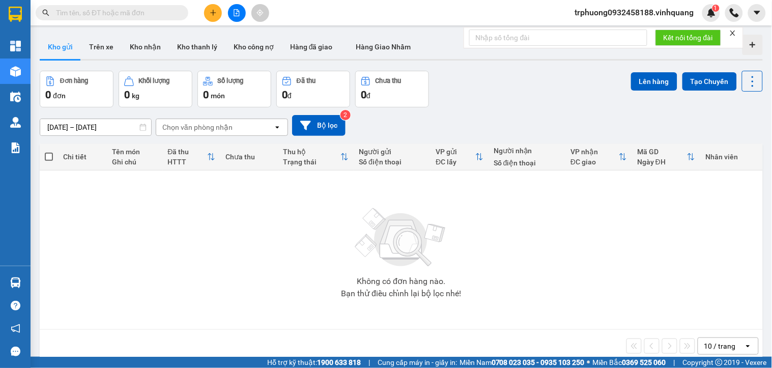
click at [604, 14] on span "trphuong0932458188.vinhquang" at bounding box center [634, 12] width 135 height 13
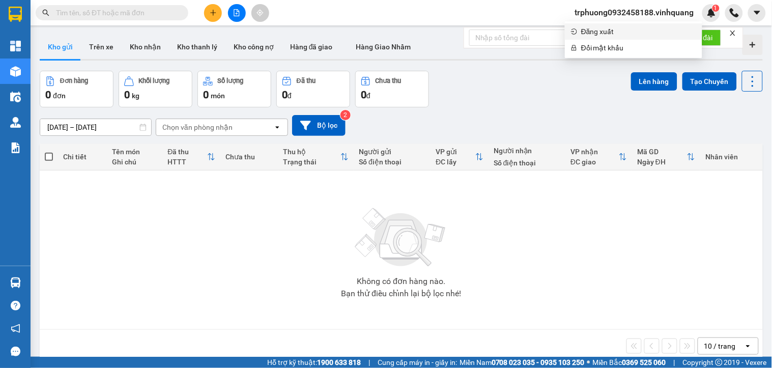
click at [576, 33] on icon "login" at bounding box center [574, 31] width 6 height 6
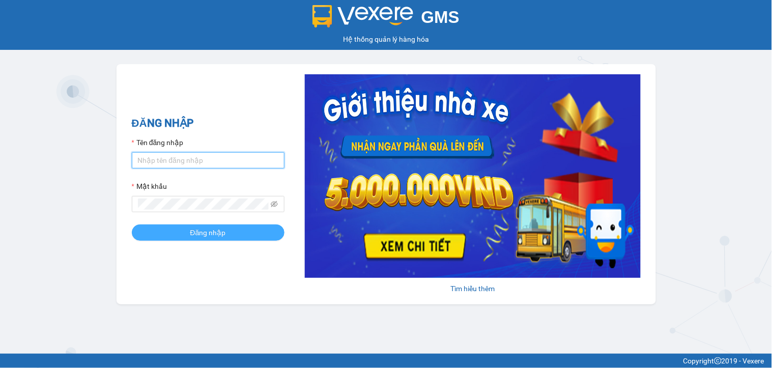
type input "trphuong0932458188.vinhquang"
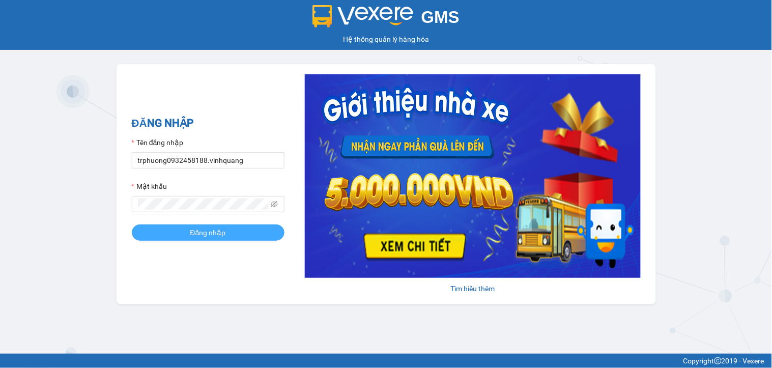
click at [254, 231] on button "Đăng nhập" at bounding box center [208, 232] width 153 height 16
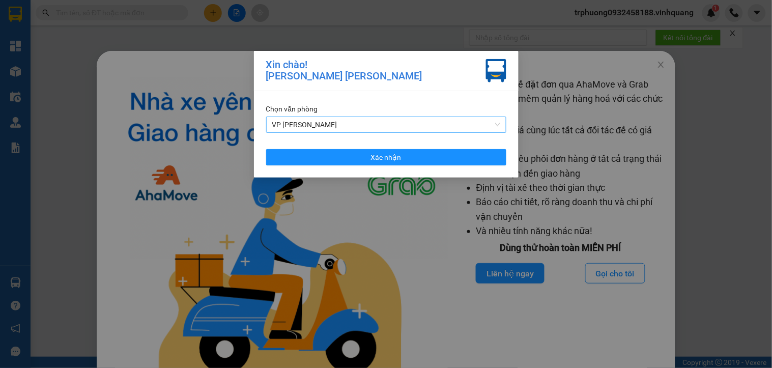
click at [407, 128] on span "VP [PERSON_NAME]" at bounding box center [386, 124] width 228 height 15
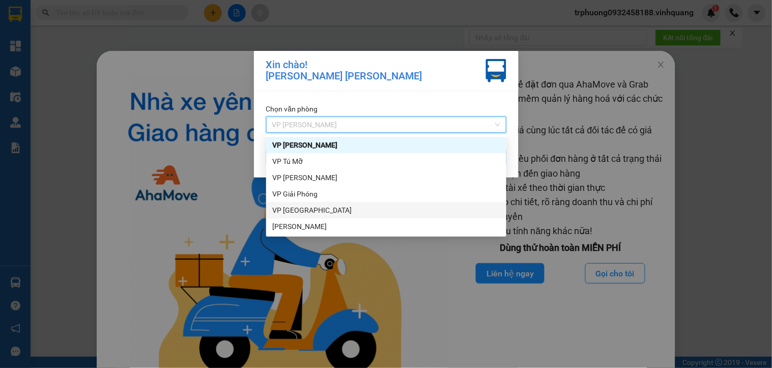
click at [347, 211] on div "VP PHÚ SƠN" at bounding box center [386, 210] width 228 height 11
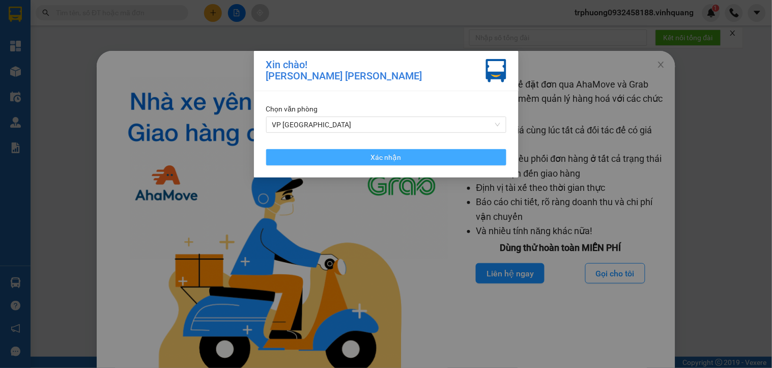
click at [390, 154] on span "Xác nhận" at bounding box center [386, 157] width 31 height 11
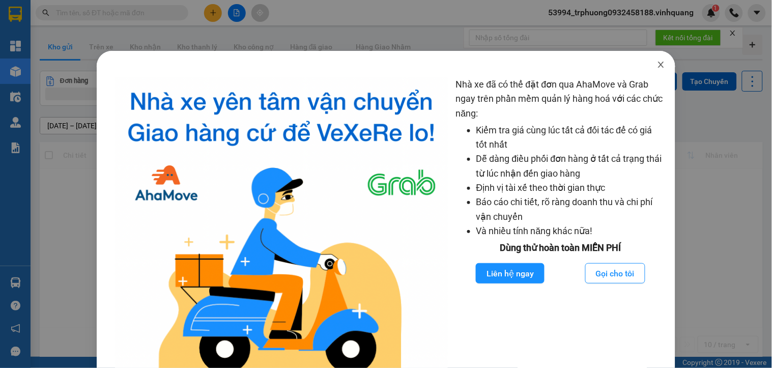
click at [658, 67] on icon "close" at bounding box center [661, 65] width 6 height 6
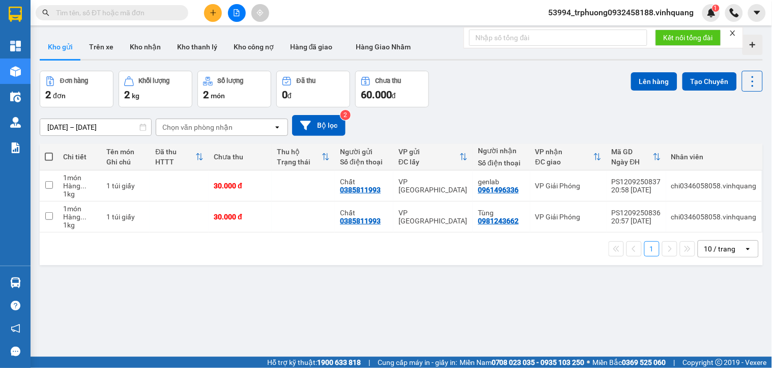
click at [48, 154] on span at bounding box center [49, 157] width 8 height 8
click at [49, 152] on input "checkbox" at bounding box center [49, 152] width 0 height 0
checkbox input "true"
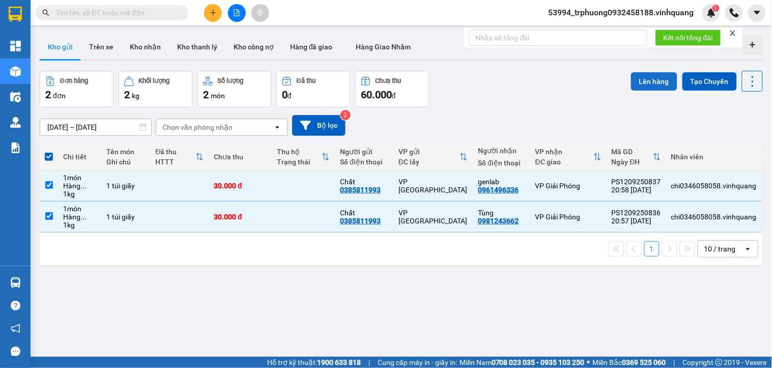
click at [649, 75] on button "Lên hàng" at bounding box center [654, 81] width 46 height 18
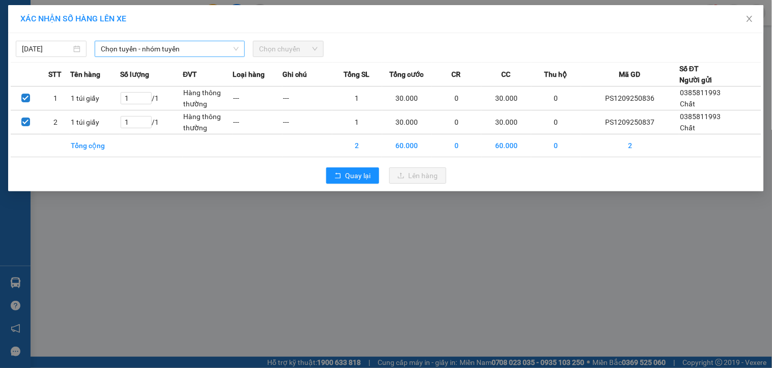
click at [151, 52] on span "Chọn tuyến - nhóm tuyến" at bounding box center [170, 48] width 138 height 15
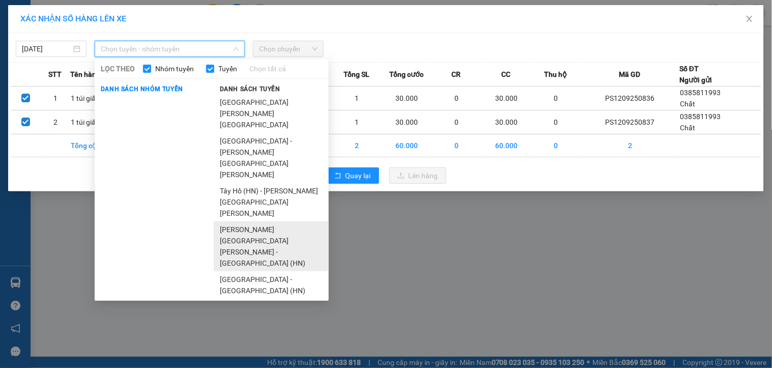
click at [261, 221] on li "[PERSON_NAME][GEOGRAPHIC_DATA][PERSON_NAME] - [GEOGRAPHIC_DATA] (HN)" at bounding box center [271, 246] width 115 height 50
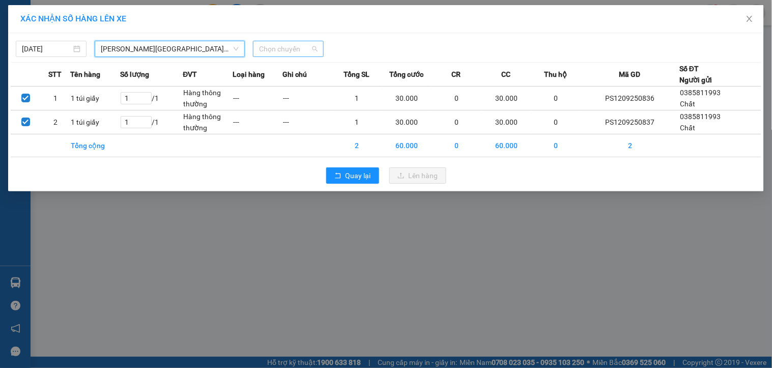
click at [289, 51] on span "Chọn chuyến" at bounding box center [288, 48] width 59 height 15
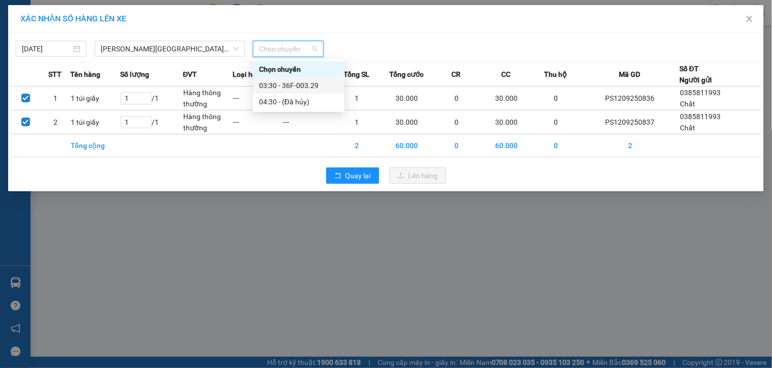
click at [318, 84] on div "03:30 - 36F-003.29" at bounding box center [298, 85] width 79 height 11
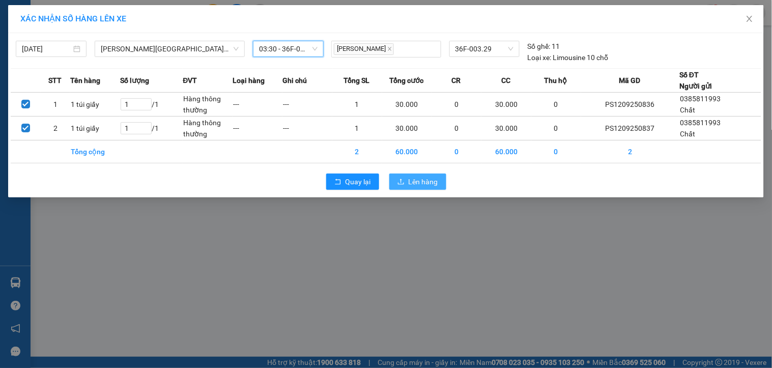
click at [403, 179] on icon "upload" at bounding box center [400, 181] width 7 height 7
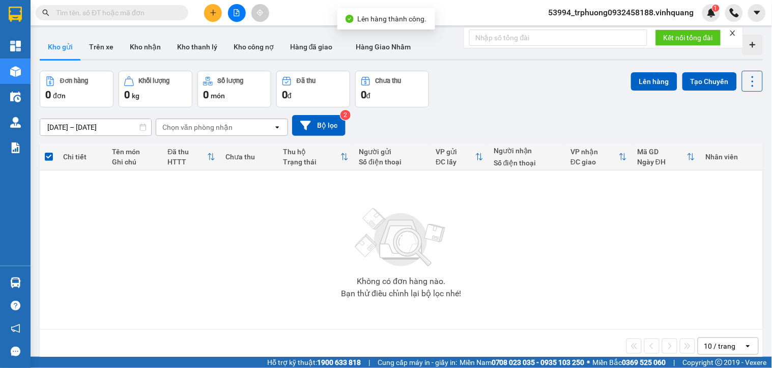
click at [644, 14] on span "53994_trphuong0932458188.vinhquang" at bounding box center [621, 12] width 162 height 13
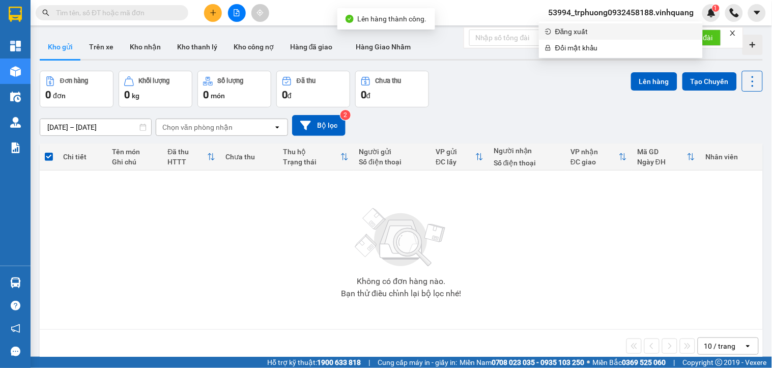
click at [597, 34] on span "Đăng xuất" at bounding box center [625, 31] width 141 height 11
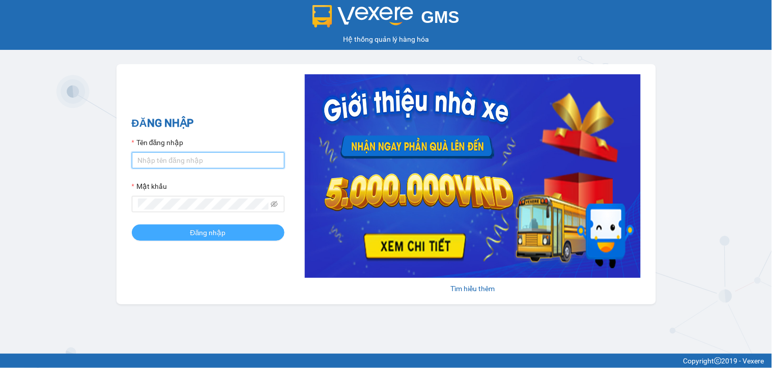
type input "trphuong0932458188.vinhquang"
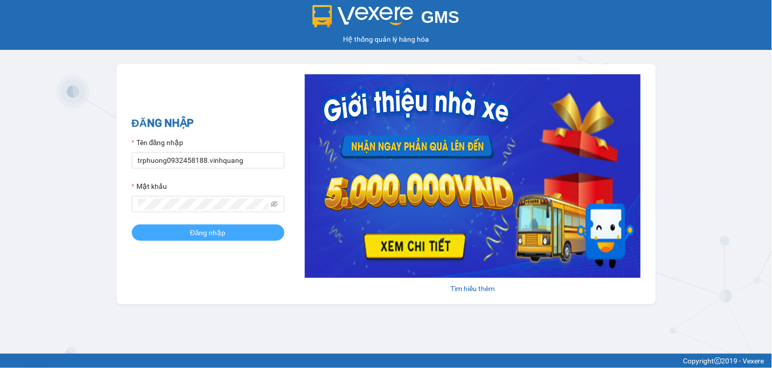
click at [217, 236] on span "Đăng nhập" at bounding box center [208, 232] width 36 height 11
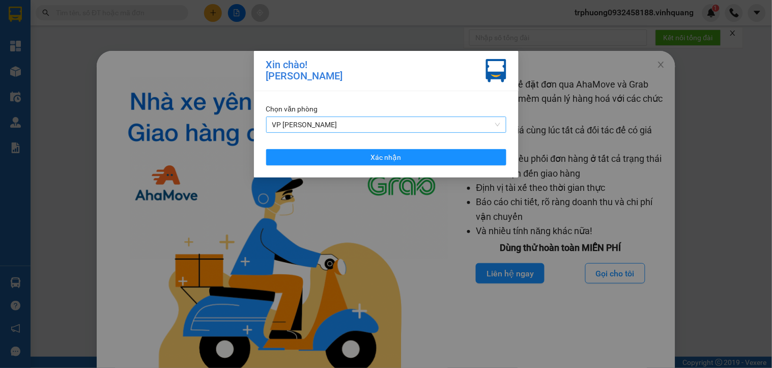
click at [348, 124] on span "VP [PERSON_NAME]" at bounding box center [386, 124] width 228 height 15
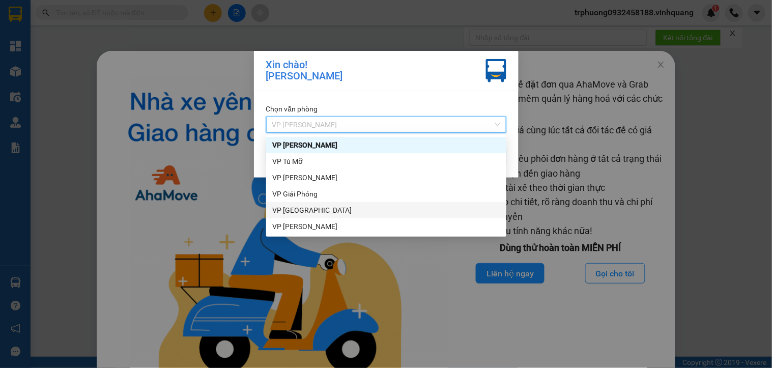
click at [336, 205] on div "VP [GEOGRAPHIC_DATA]" at bounding box center [386, 210] width 228 height 11
click at [336, 204] on div "Xin chào! [PERSON_NAME] Chọn văn phòng VP [PERSON_NAME] nhận" at bounding box center [386, 184] width 772 height 368
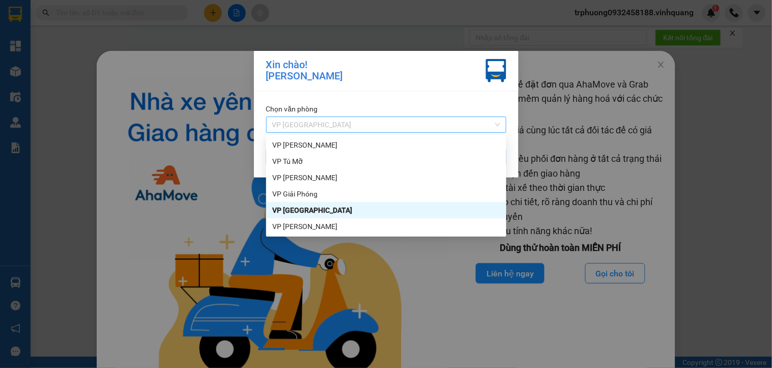
click at [345, 123] on span "VP [GEOGRAPHIC_DATA]" at bounding box center [386, 124] width 228 height 15
click at [335, 226] on div "VP [PERSON_NAME]" at bounding box center [386, 226] width 228 height 11
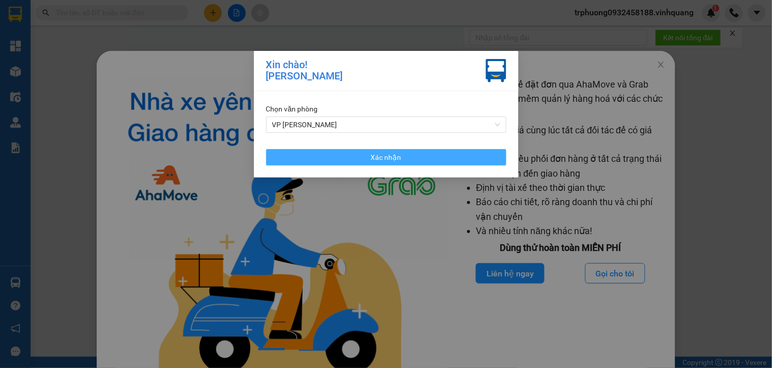
click at [370, 153] on button "Xác nhận" at bounding box center [386, 157] width 240 height 16
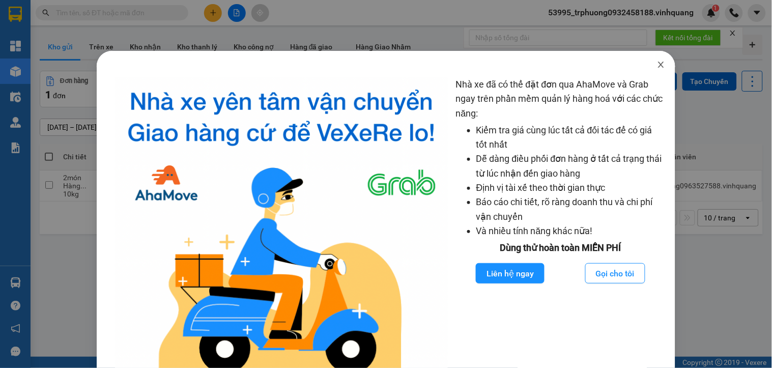
click at [655, 59] on span "Close" at bounding box center [661, 65] width 28 height 28
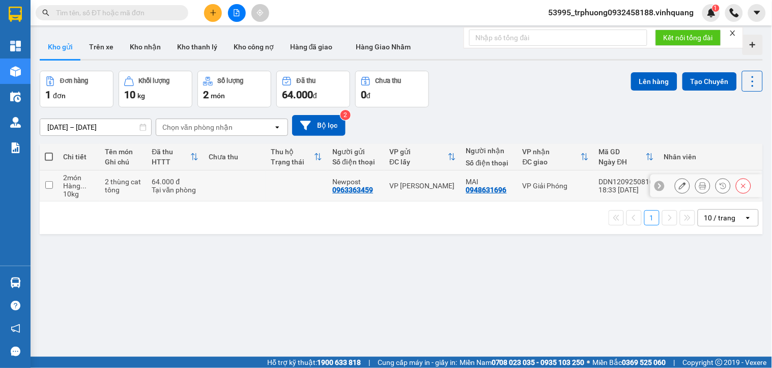
click at [51, 183] on input "checkbox" at bounding box center [49, 185] width 8 height 8
checkbox input "true"
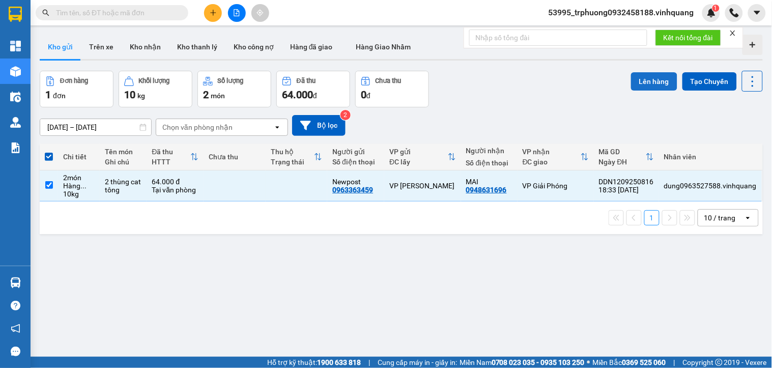
click at [642, 84] on button "Lên hàng" at bounding box center [654, 81] width 46 height 18
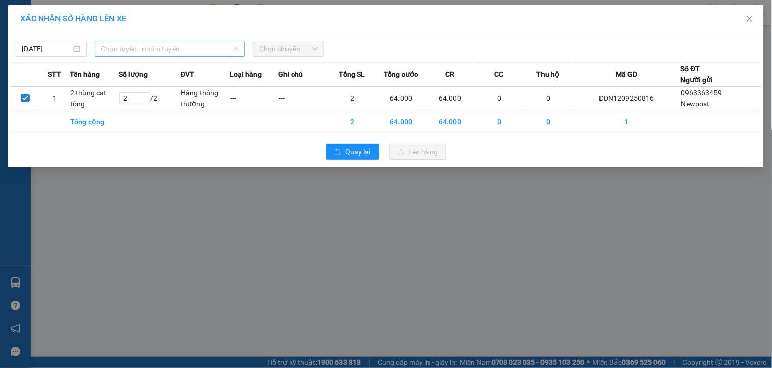
click at [150, 48] on span "Chọn tuyến - nhóm tuyến" at bounding box center [170, 48] width 138 height 15
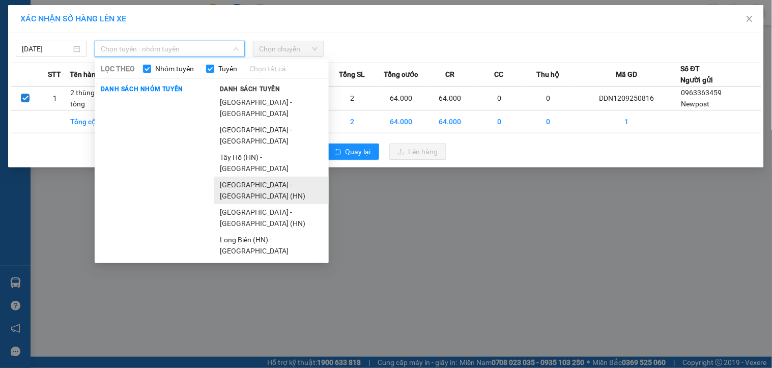
click at [250, 177] on li "[GEOGRAPHIC_DATA] - [GEOGRAPHIC_DATA] (HN)" at bounding box center [271, 190] width 115 height 27
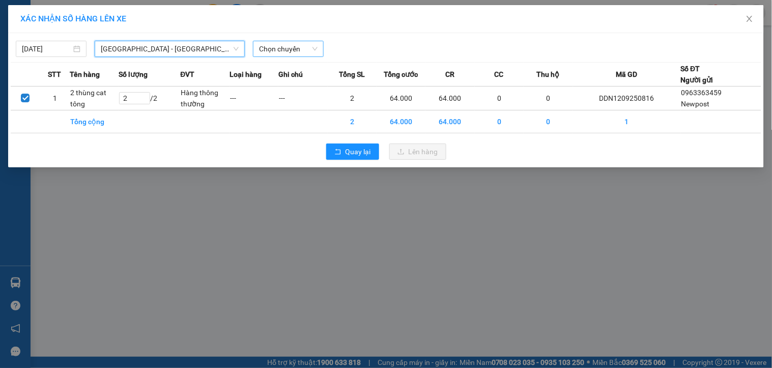
click at [289, 50] on span "Chọn chuyến" at bounding box center [288, 48] width 59 height 15
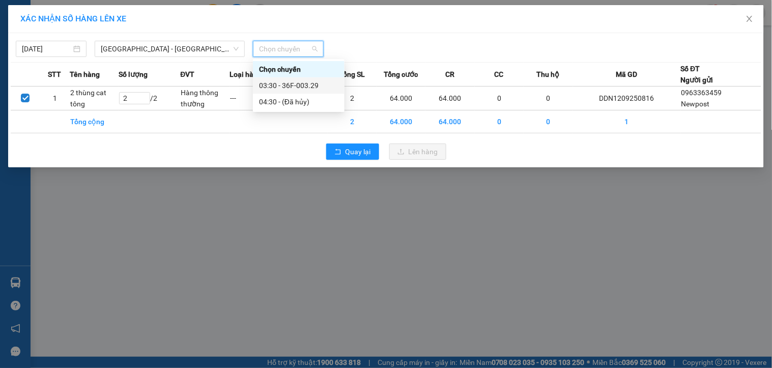
click at [316, 88] on div "03:30 - 36F-003.29" at bounding box center [298, 85] width 79 height 11
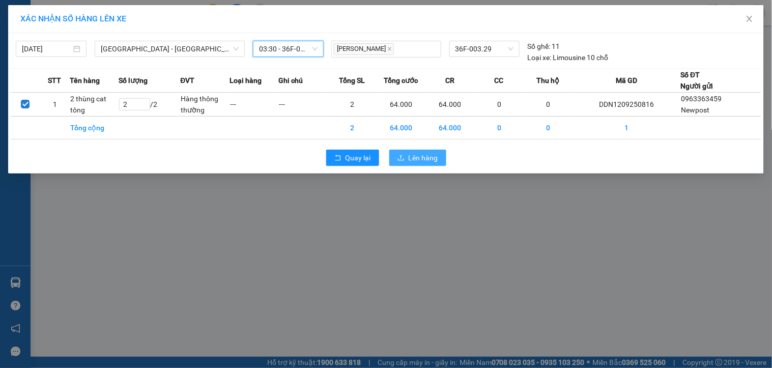
click at [415, 163] on span "Lên hàng" at bounding box center [424, 157] width 30 height 11
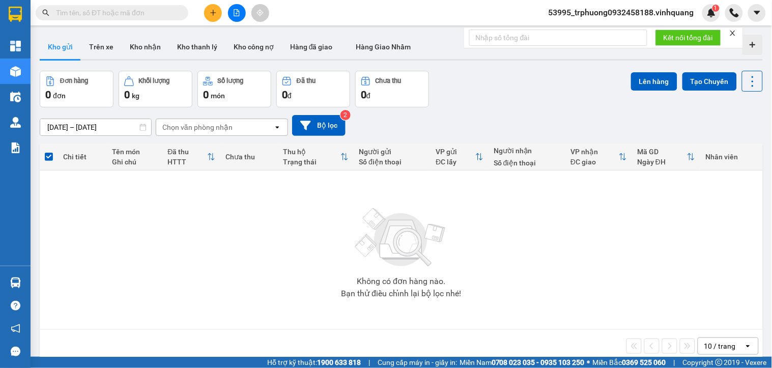
click at [598, 17] on span "53995_trphuong0932458188.vinhquang" at bounding box center [621, 12] width 162 height 13
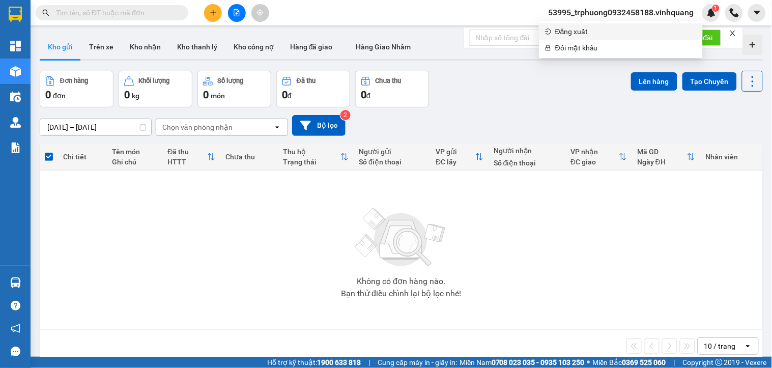
click at [593, 36] on span "Đăng xuất" at bounding box center [625, 31] width 141 height 11
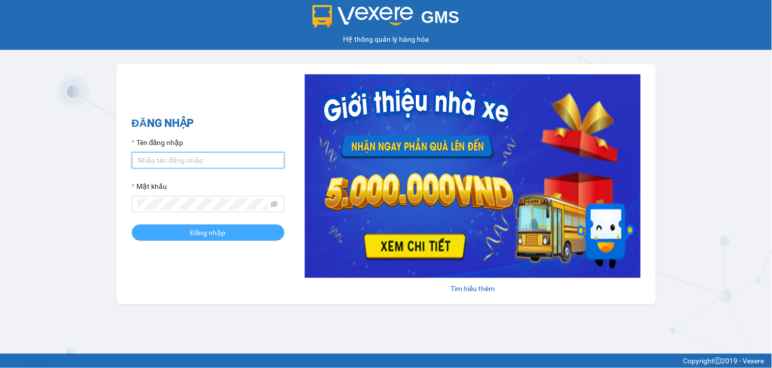
type input "trphuong0932458188.vinhquang"
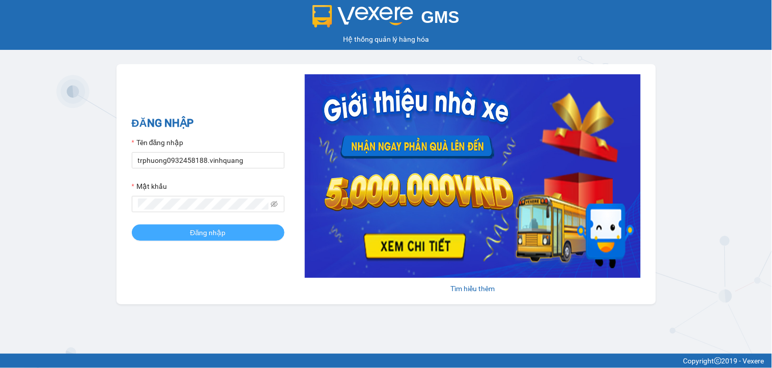
click at [213, 230] on span "Đăng nhập" at bounding box center [208, 232] width 36 height 11
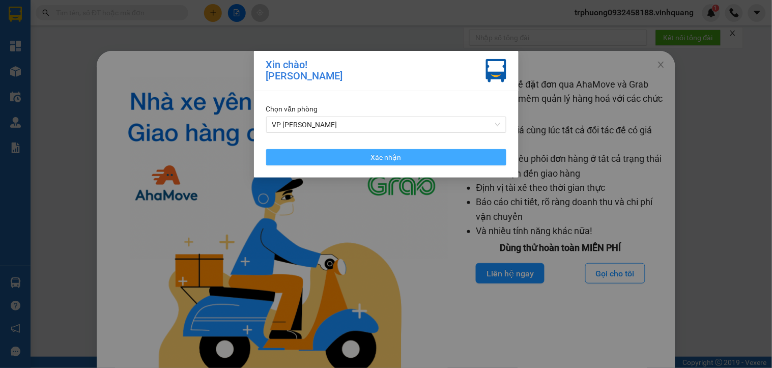
click at [379, 160] on span "Xác nhận" at bounding box center [386, 157] width 31 height 11
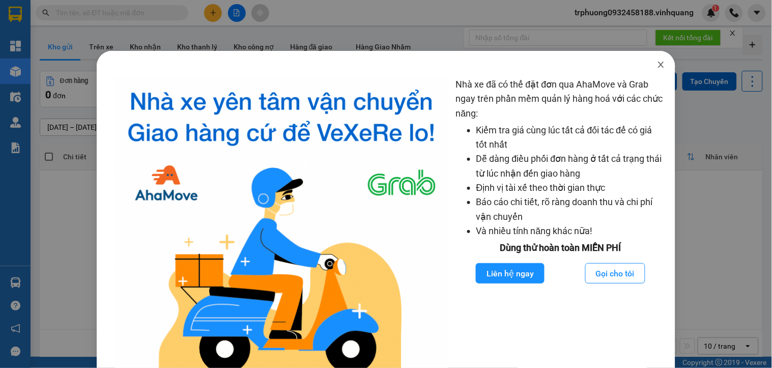
click at [657, 65] on icon "close" at bounding box center [661, 65] width 8 height 8
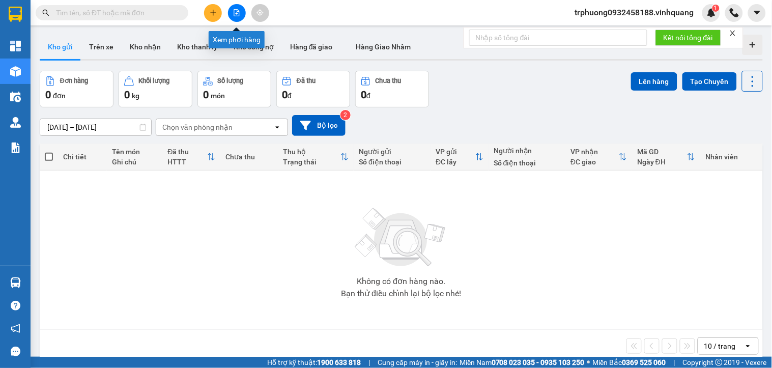
click at [229, 17] on button at bounding box center [237, 13] width 18 height 18
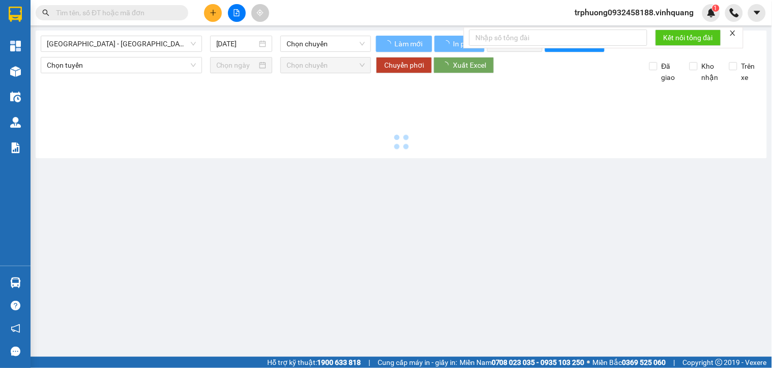
type input "[DATE]"
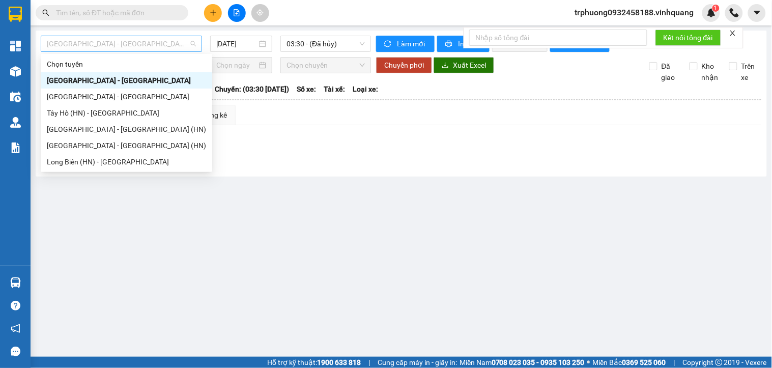
click at [133, 46] on span "[GEOGRAPHIC_DATA] - [GEOGRAPHIC_DATA]" at bounding box center [121, 43] width 149 height 15
click at [128, 127] on div "[GEOGRAPHIC_DATA] - [GEOGRAPHIC_DATA] (HN)" at bounding box center [126, 129] width 159 height 11
type input "[DATE]"
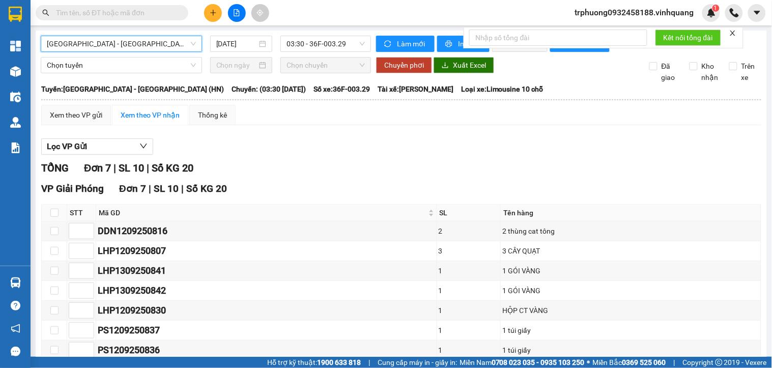
scroll to position [66, 0]
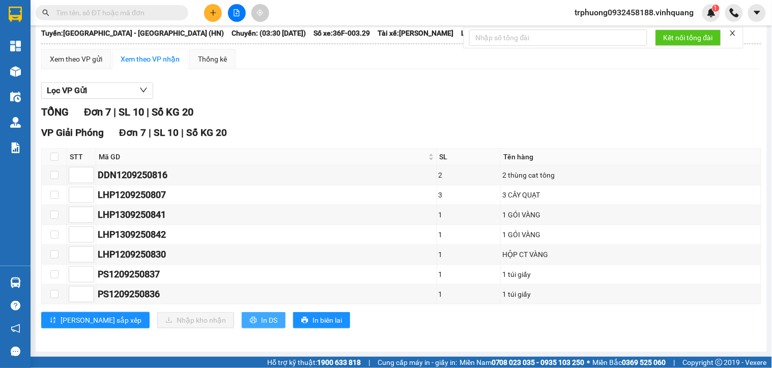
click at [242, 319] on button "In DS" at bounding box center [264, 320] width 44 height 16
